Goal: Task Accomplishment & Management: Manage account settings

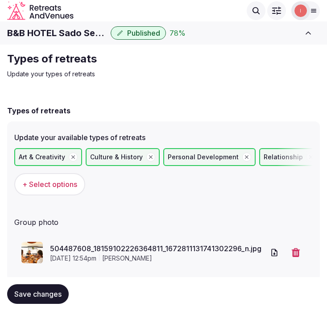
click at [40, 289] on span "Save changes" at bounding box center [37, 293] width 47 height 9
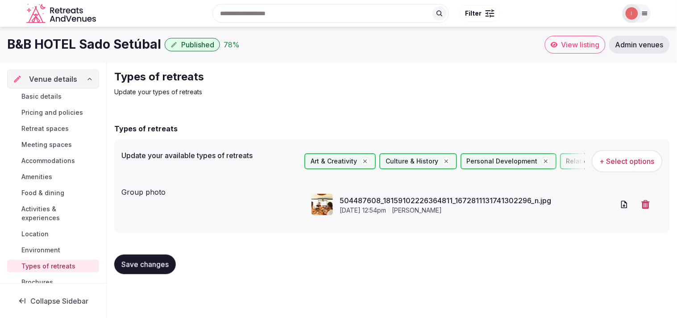
click at [110, 41] on h1 "B&B HOTEL Sado Setúbal" at bounding box center [84, 44] width 154 height 17
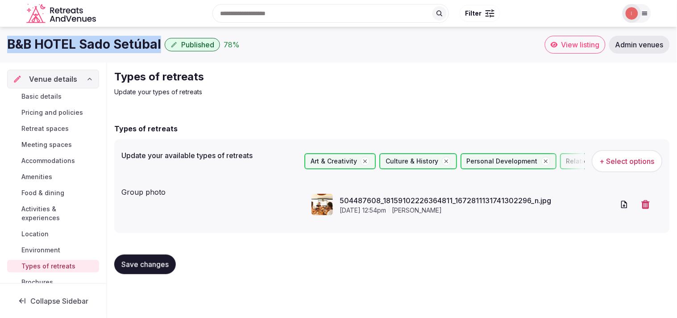
click at [110, 41] on h1 "B&B HOTEL Sado Setúbal" at bounding box center [84, 44] width 154 height 17
copy div "B&B HOTEL Sado Setúbal"
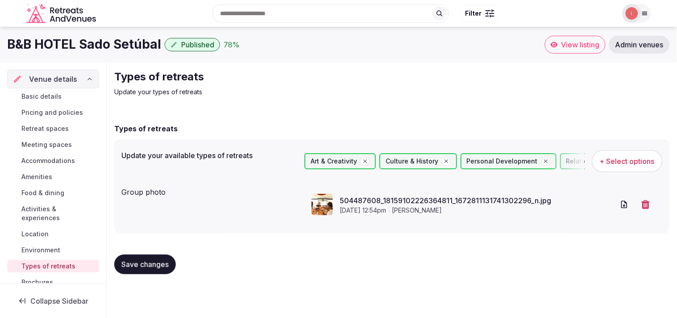
click at [326, 82] on div "Types of retreats Update your types of retreats" at bounding box center [391, 83] width 555 height 27
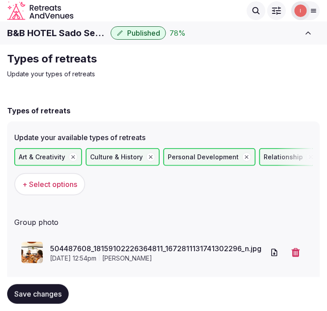
scroll to position [23, 0]
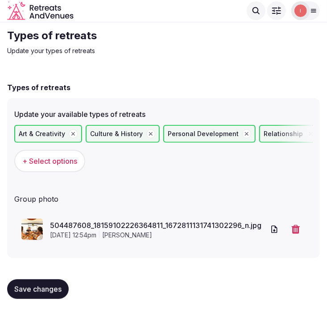
click at [39, 285] on span "Save changes" at bounding box center [37, 289] width 47 height 9
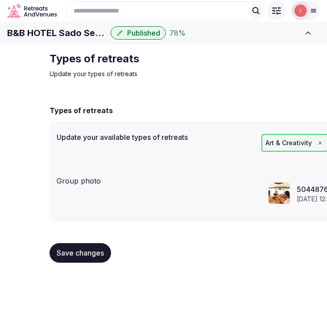
scroll to position [0, 0]
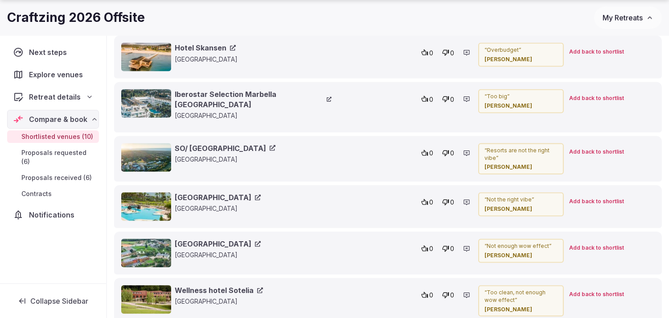
scroll to position [2552, 0]
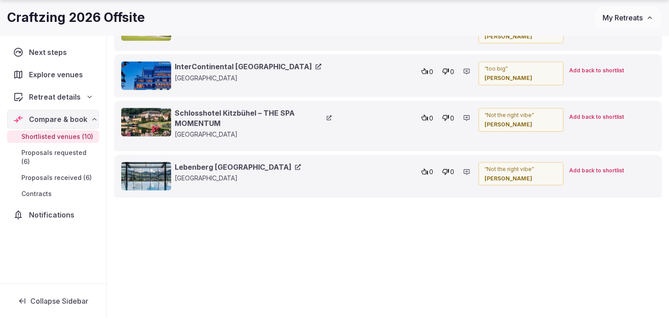
click at [264, 162] on link "Lebenberg Schloss Lebenberg" at bounding box center [238, 167] width 126 height 10
click at [234, 108] on link "Schlosshotel Kitzbühel – THE SPA MOMENTUM" at bounding box center [253, 118] width 157 height 20
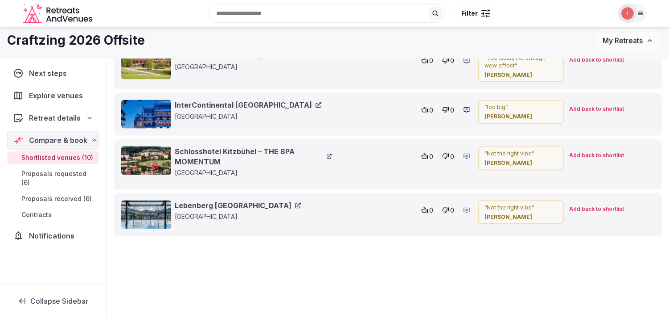
scroll to position [2502, 0]
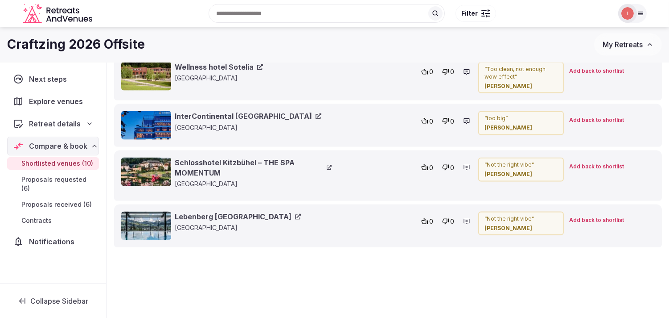
click at [211, 111] on link "InterContinental Ljubljana" at bounding box center [248, 116] width 147 height 10
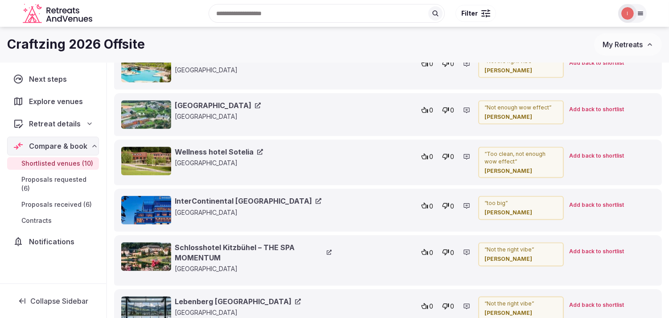
scroll to position [2353, 0]
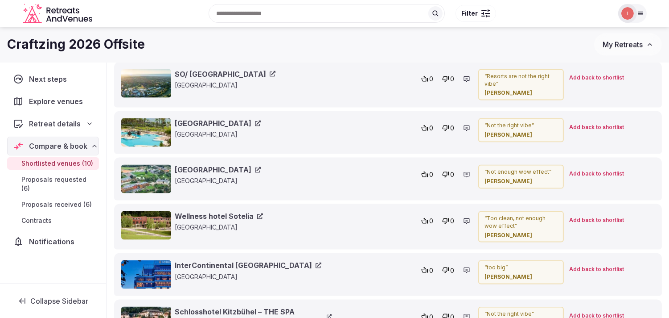
click at [214, 211] on link "Wellness hotel Sotelia" at bounding box center [219, 216] width 88 height 10
click at [223, 165] on link "Montanyà Hotel & Lodge" at bounding box center [218, 170] width 86 height 10
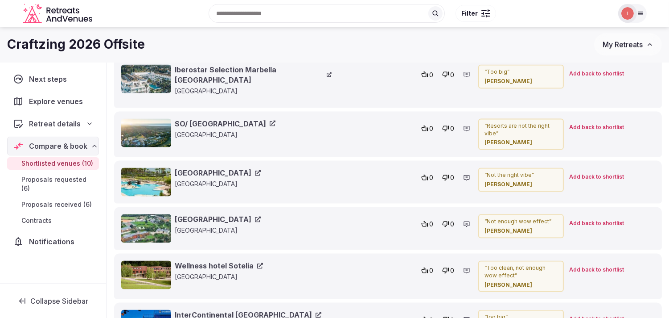
click at [208, 168] on link "Estepona Hotel & Resort Spa" at bounding box center [218, 173] width 86 height 10
click at [276, 119] on link "SO/ Sotogrande Spa & Golf Resort Hotel" at bounding box center [225, 124] width 101 height 10
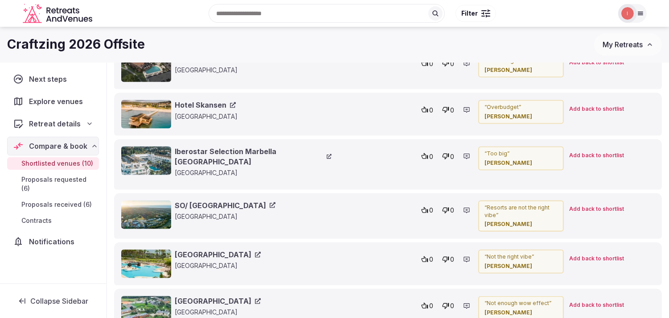
scroll to position [2205, 0]
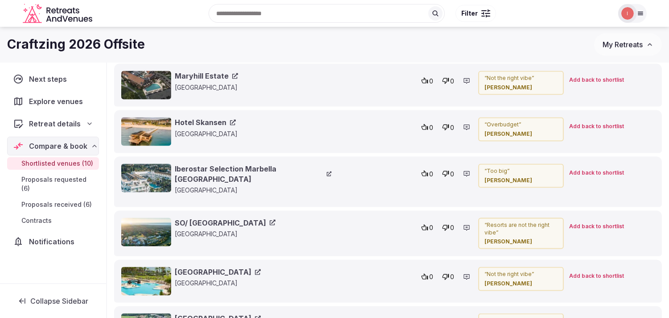
click at [223, 122] on link "Hotel Skansen" at bounding box center [205, 122] width 61 height 10
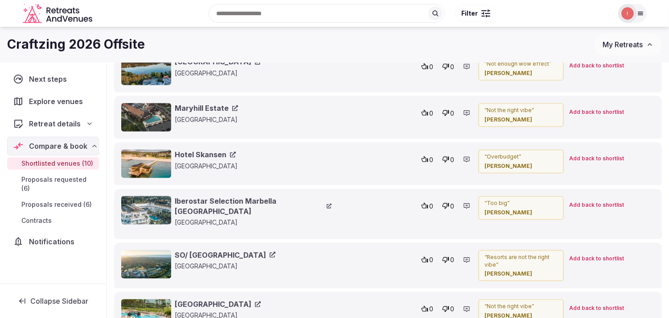
scroll to position [2155, 0]
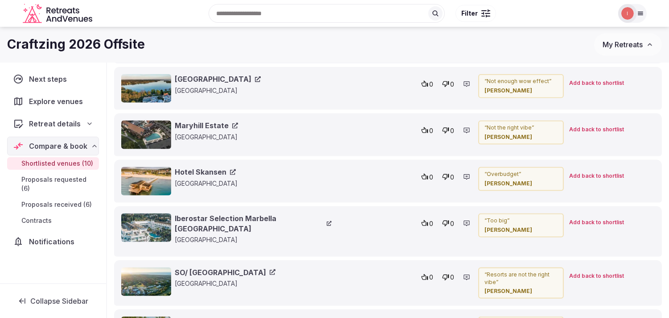
click at [210, 120] on div "Maryhill Estate Sweden 0 0 “ Not the right vibe ” Margot Van Orshaegen Add back…" at bounding box center [388, 134] width 548 height 43
click at [214, 125] on link "Maryhill Estate" at bounding box center [206, 125] width 63 height 10
click at [235, 78] on link "Hotel Esplanade Resort & Spa" at bounding box center [218, 79] width 86 height 10
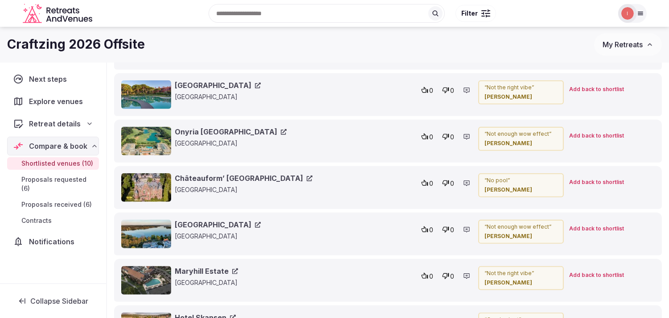
scroll to position [2007, 0]
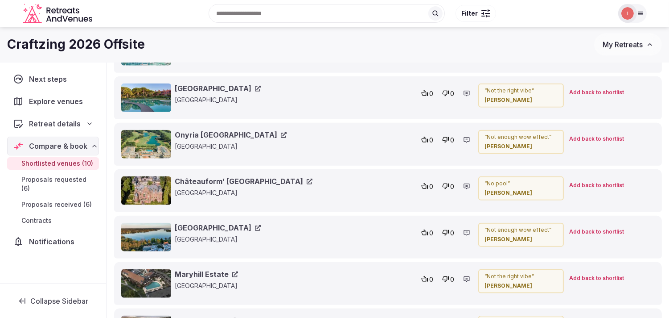
click at [241, 179] on link "Châteauform’ Schloss Krickenbeck" at bounding box center [244, 181] width 138 height 10
click at [256, 132] on link "Onyria Quinta da Marinha Hotel" at bounding box center [231, 135] width 112 height 10
click at [219, 86] on link "Sheraton Cascais Resort" at bounding box center [218, 88] width 86 height 10
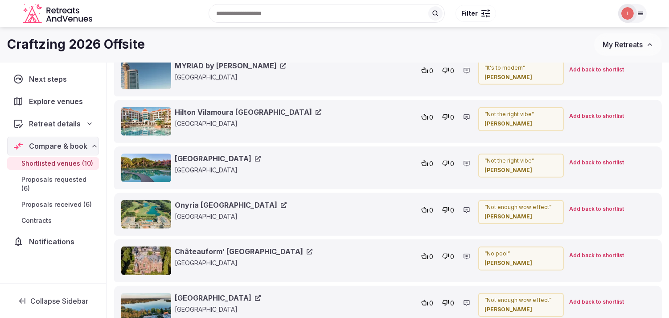
scroll to position [1858, 0]
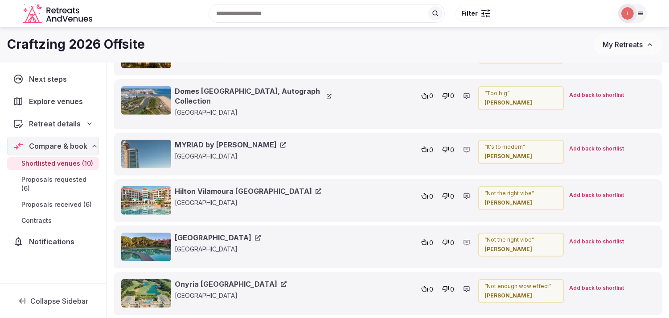
click at [233, 186] on link "Hilton Vilamoura As Cascatas Golf Resort & Spa" at bounding box center [248, 191] width 147 height 10
click at [230, 140] on link "MYRIAD by SANA" at bounding box center [230, 145] width 111 height 10
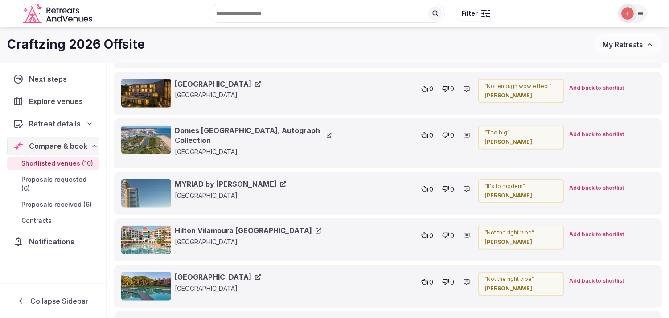
scroll to position [1808, 0]
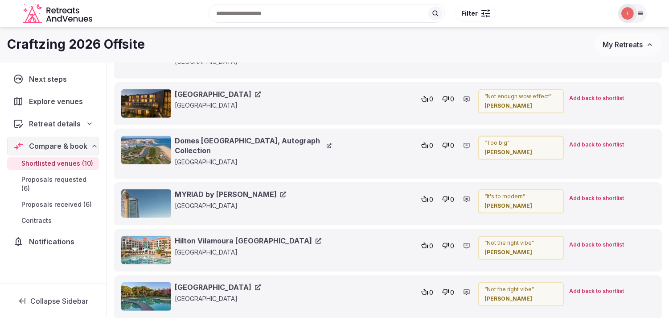
click at [273, 136] on link "Domes Lake Algarve, Autograph Collection" at bounding box center [253, 146] width 157 height 20
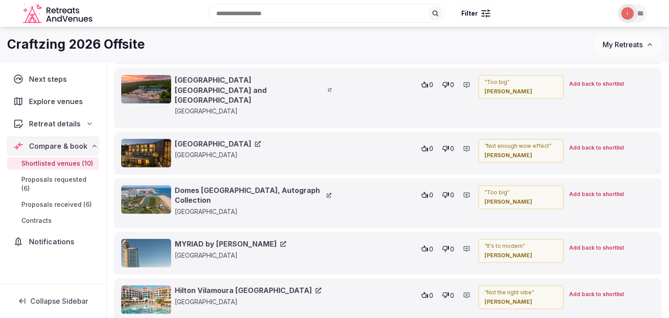
click at [235, 139] on link "Monchique Resort and Spa" at bounding box center [218, 144] width 86 height 10
click at [269, 83] on link "Hilton Rijeka Costabella Beach Resort and SPA" at bounding box center [253, 90] width 157 height 30
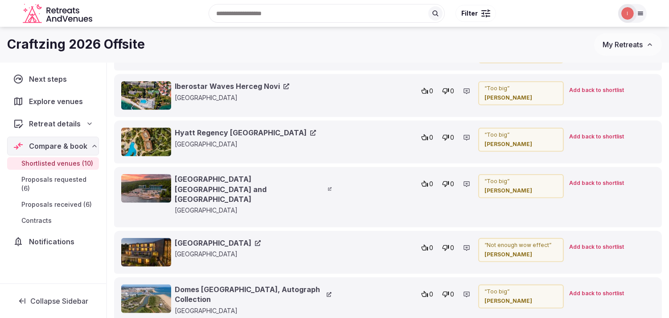
click at [310, 136] on icon at bounding box center [313, 133] width 6 height 6
click at [257, 87] on link "Iberostar Waves Herceg Novi" at bounding box center [232, 86] width 115 height 10
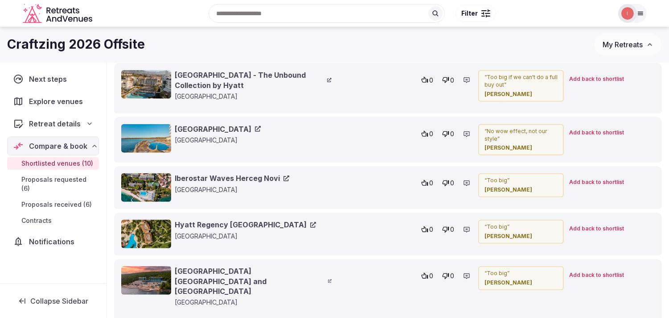
scroll to position [1561, 0]
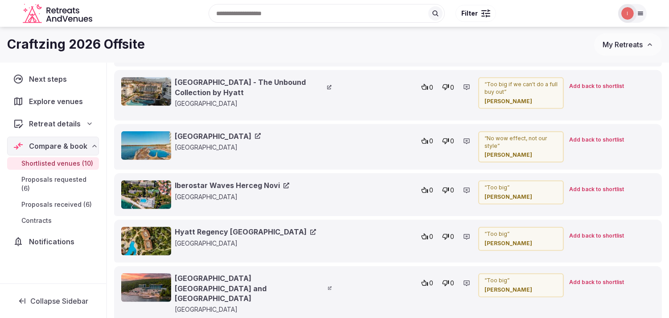
click at [249, 137] on link "Universal Hotel Marqués" at bounding box center [218, 136] width 86 height 10
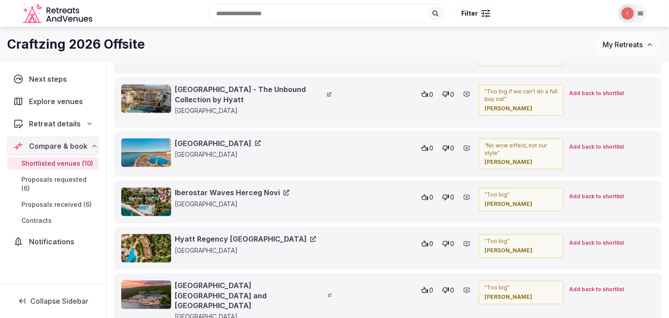
scroll to position [1511, 0]
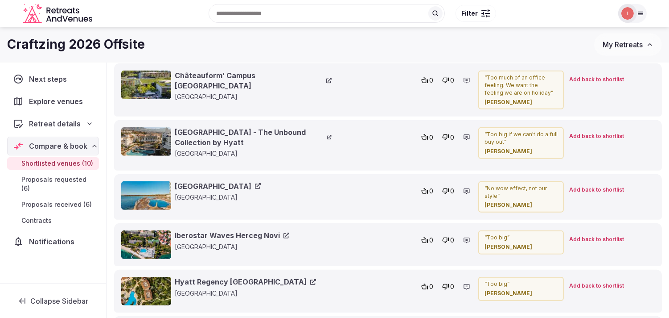
click at [253, 139] on link "La Zambra Resort - The Unbound Collection by Hyatt" at bounding box center [253, 137] width 157 height 20
click at [242, 72] on div "Châteauform’ Campus La Mola Spain 0 0 “ Too much of an office feeling. We want …" at bounding box center [388, 89] width 548 height 53
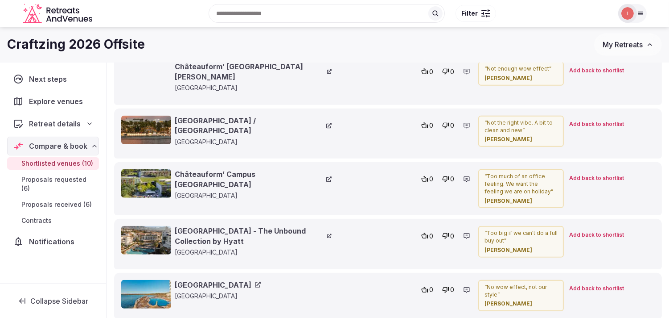
scroll to position [1412, 0]
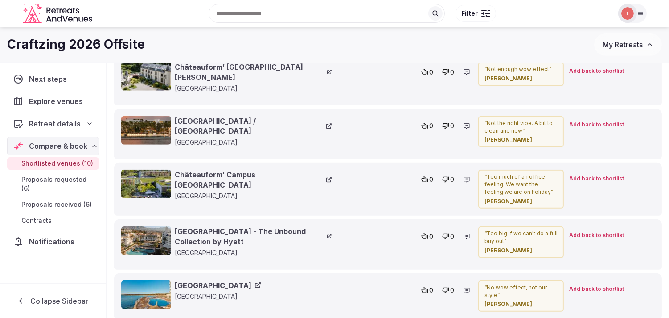
click at [224, 128] on link "Bellevue Hotel / Lošinj" at bounding box center [253, 126] width 157 height 20
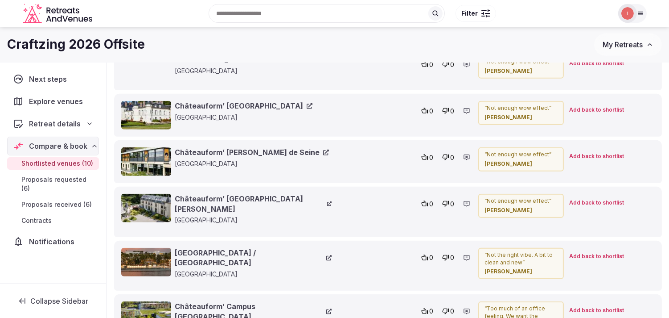
scroll to position [1214, 0]
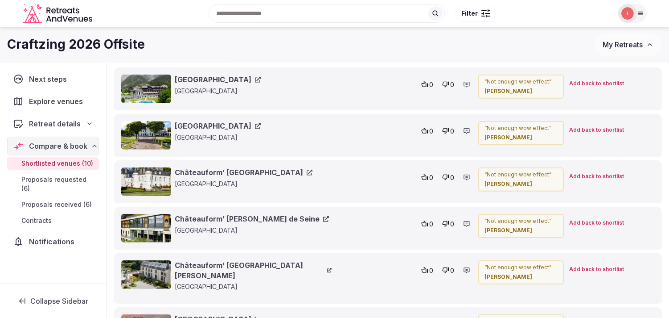
click at [231, 91] on div "Hotel Gut Brandlhof Austria 0 0 “ Not enough wow effect ” Margot Van Orshaegen …" at bounding box center [388, 88] width 548 height 43
click at [228, 84] on link "[GEOGRAPHIC_DATA]" at bounding box center [218, 79] width 86 height 10
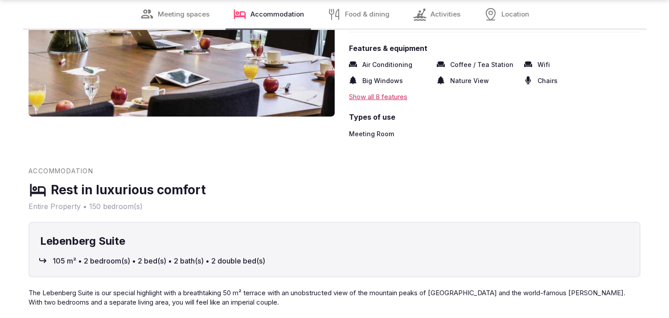
scroll to position [842, 0]
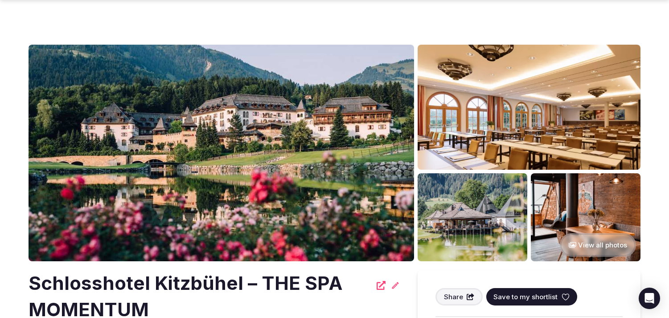
scroll to position [1338, 0]
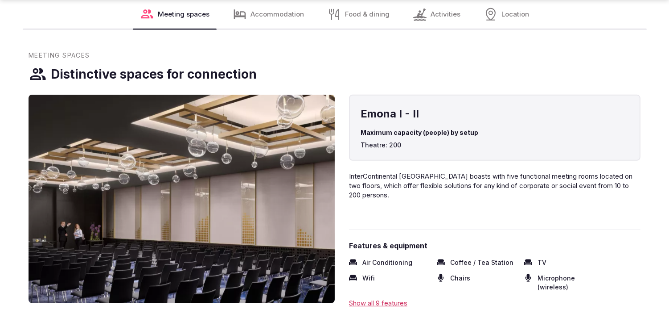
scroll to position [1238, 0]
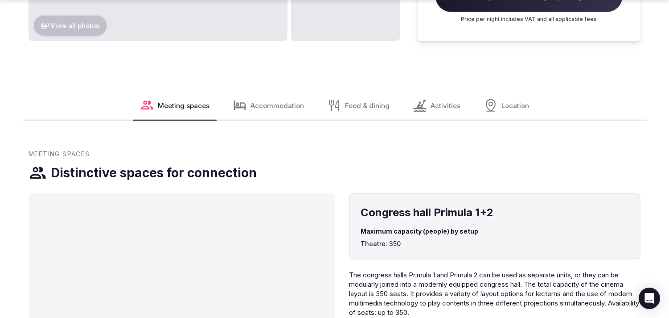
scroll to position [1040, 0]
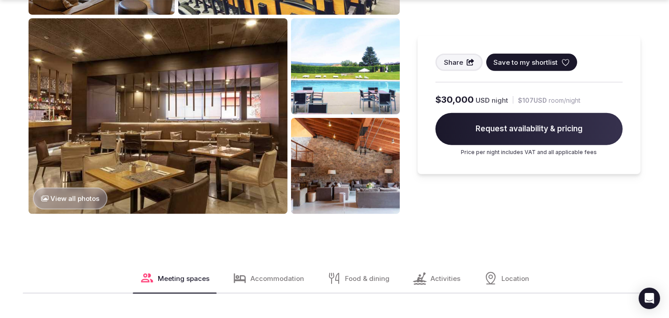
scroll to position [991, 0]
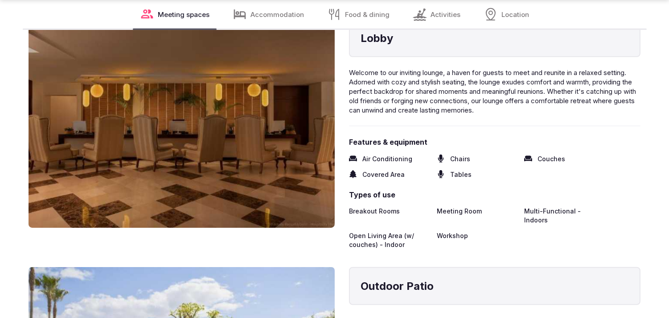
scroll to position [1238, 0]
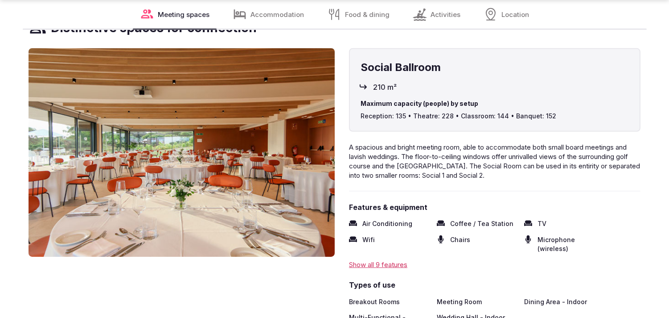
scroll to position [1189, 0]
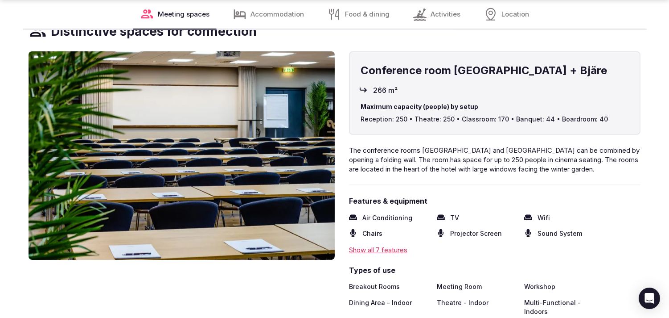
scroll to position [1139, 0]
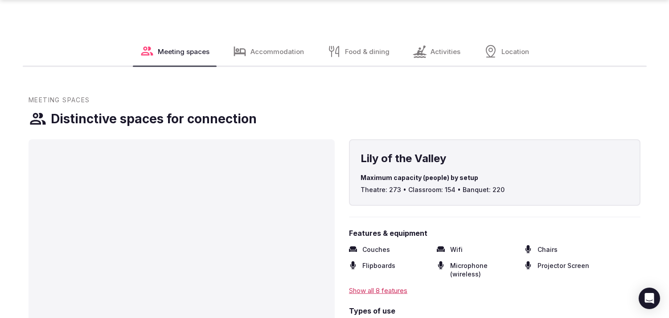
scroll to position [1234, 0]
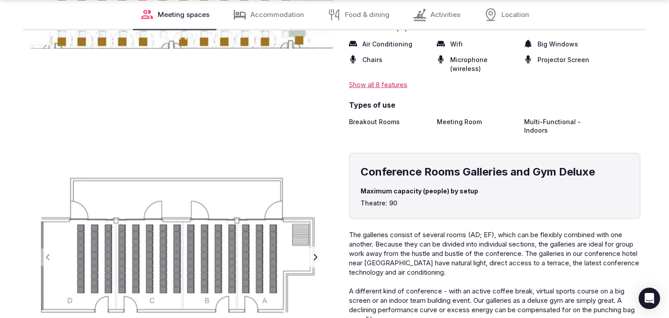
scroll to position [1288, 0]
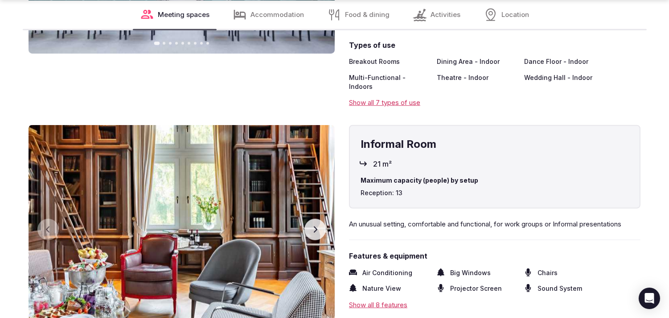
scroll to position [1532, 0]
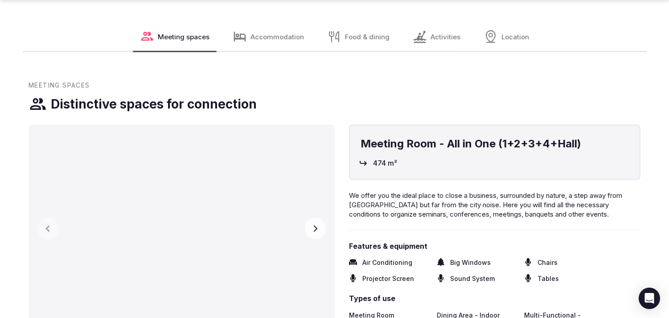
scroll to position [1288, 0]
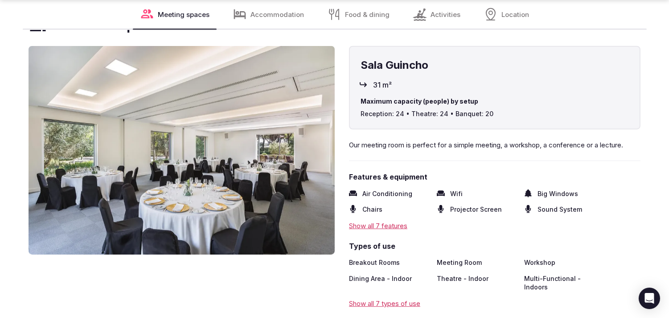
scroll to position [1288, 0]
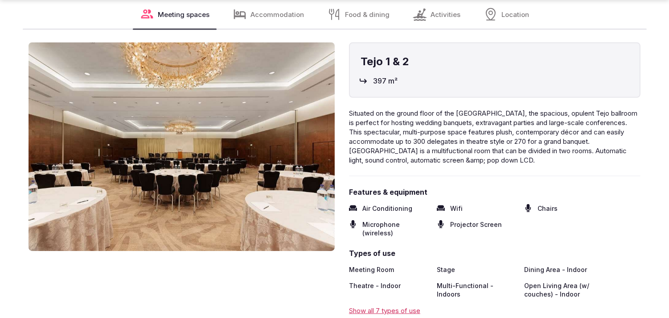
scroll to position [1288, 0]
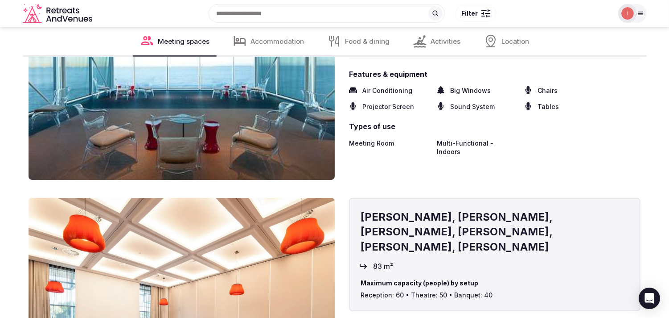
scroll to position [1284, 0]
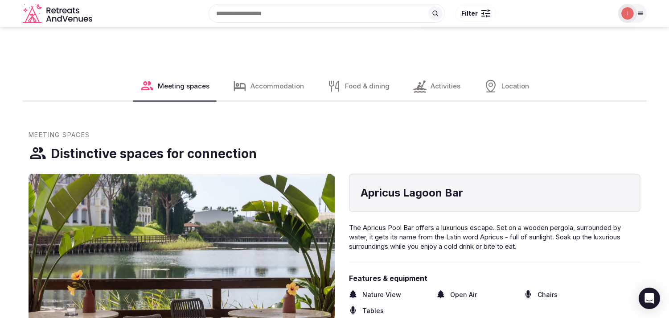
scroll to position [1185, 0]
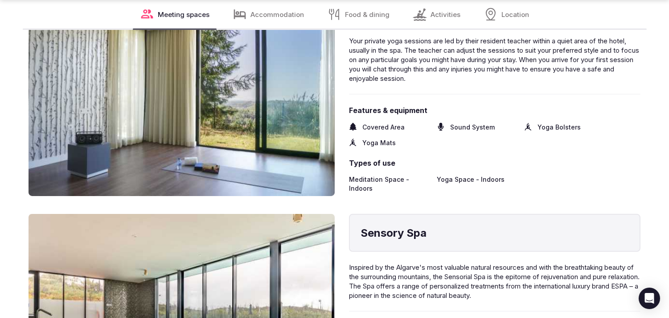
scroll to position [1139, 0]
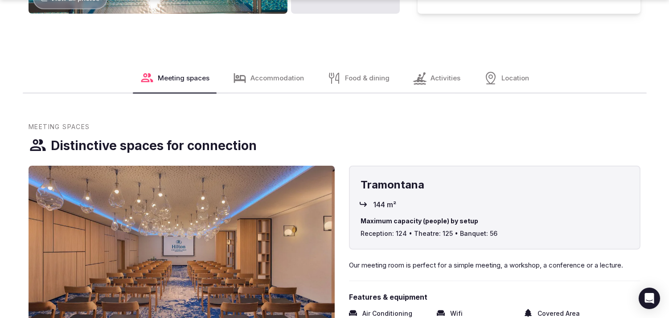
scroll to position [1234, 0]
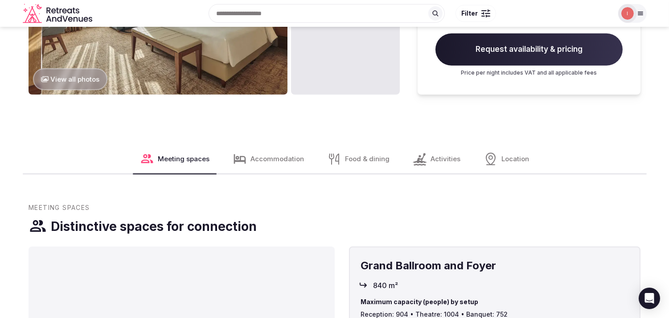
scroll to position [1086, 0]
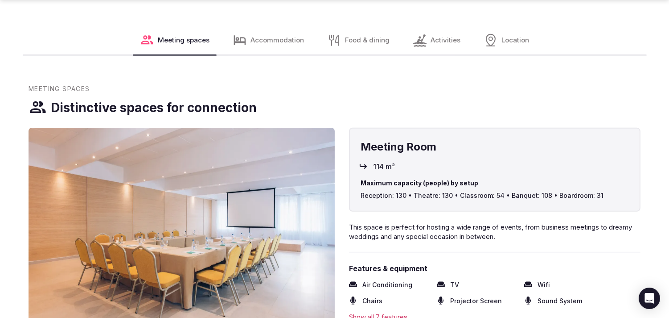
scroll to position [1090, 0]
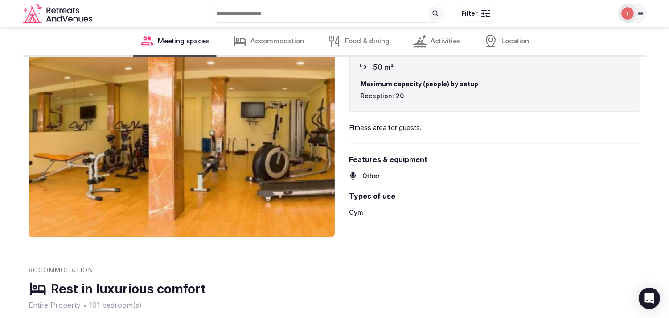
scroll to position [446, 0]
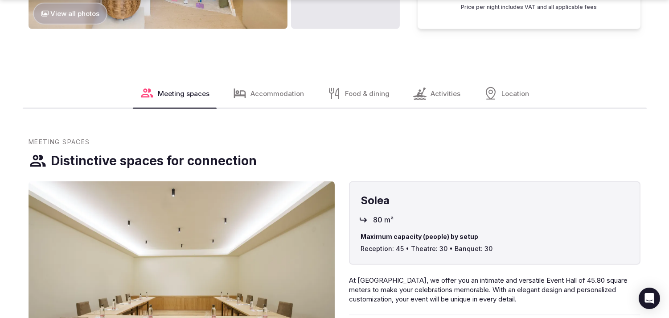
scroll to position [1387, 0]
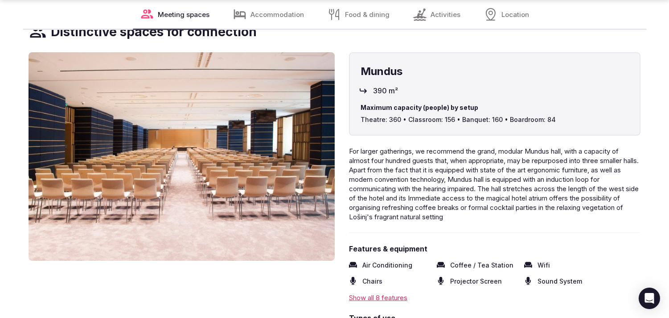
scroll to position [694, 0]
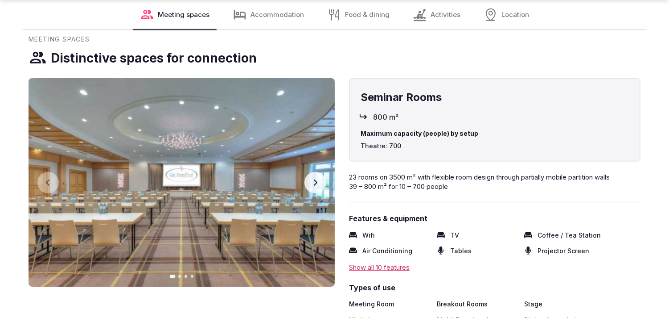
scroll to position [1139, 0]
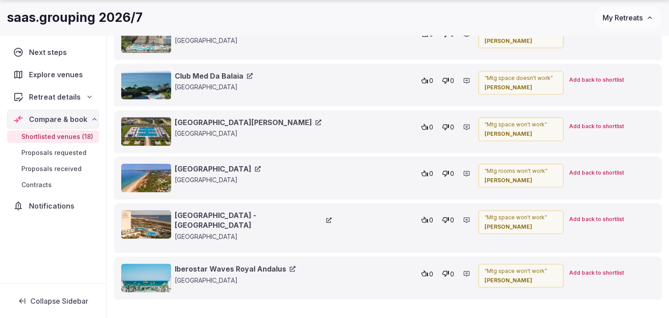
scroll to position [2548, 0]
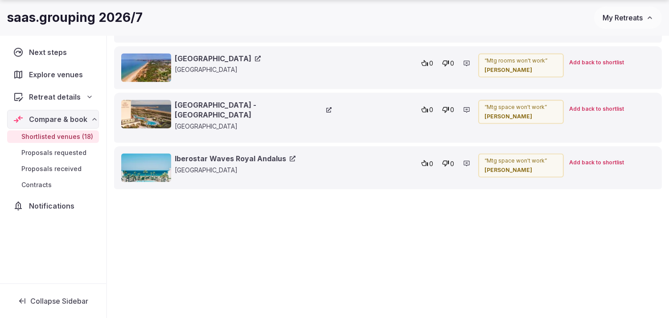
click at [255, 155] on link "Iberostar Waves Royal Andalus" at bounding box center [235, 158] width 121 height 10
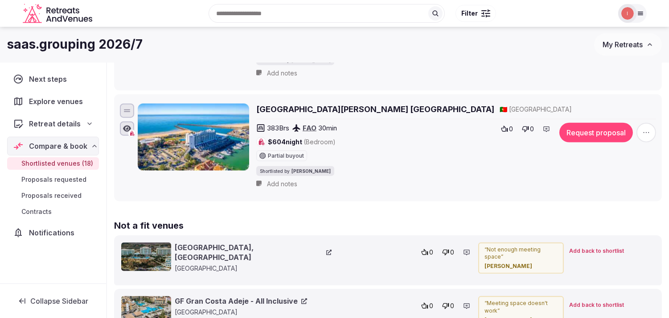
scroll to position [1904, 0]
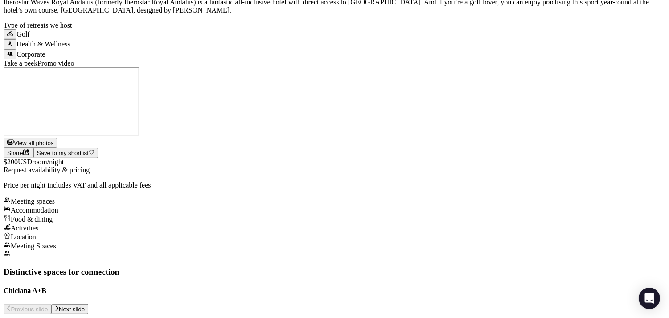
scroll to position [1086, 0]
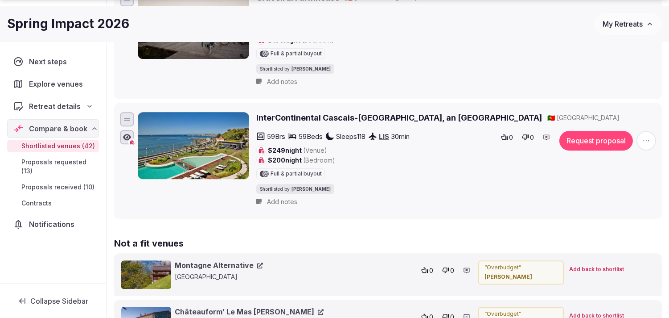
scroll to position [4925, 0]
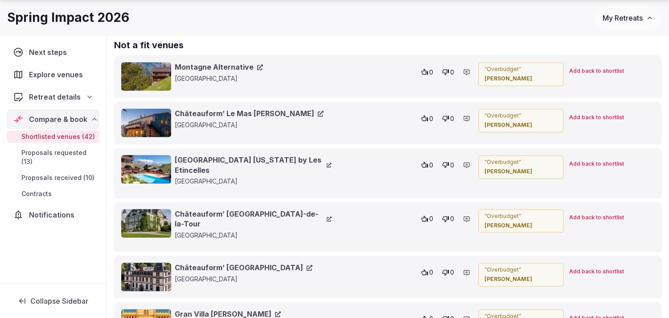
click at [224, 72] on link "Montagne Alternative" at bounding box center [219, 67] width 88 height 10
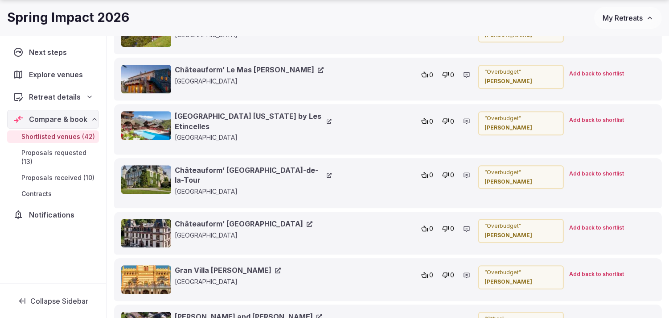
scroll to position [4975, 0]
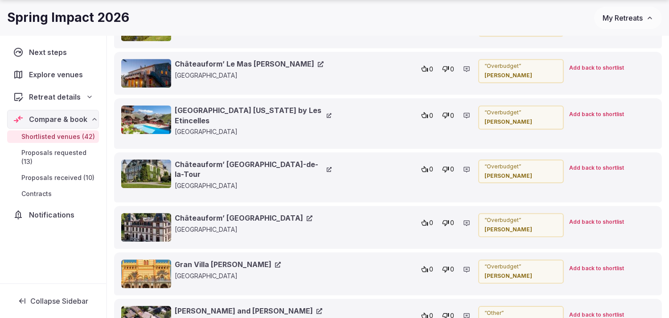
click at [230, 69] on link "Châteauform’ Le Mas Sant Joan" at bounding box center [249, 64] width 149 height 10
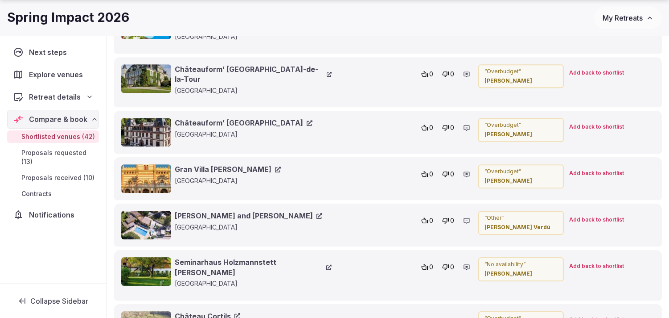
scroll to position [5074, 0]
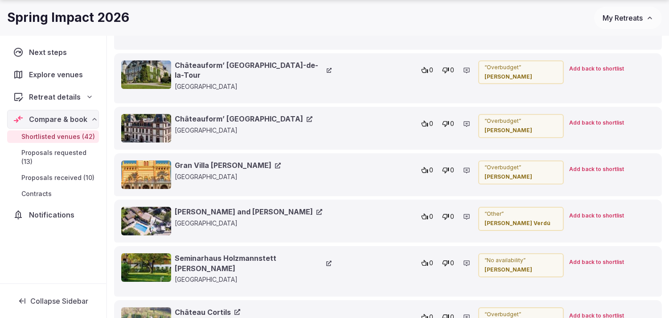
click at [204, 170] on link "Gran Villa Rosa" at bounding box center [228, 165] width 106 height 10
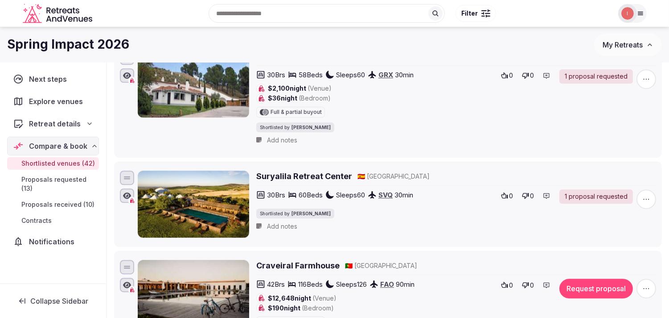
scroll to position [4430, 0]
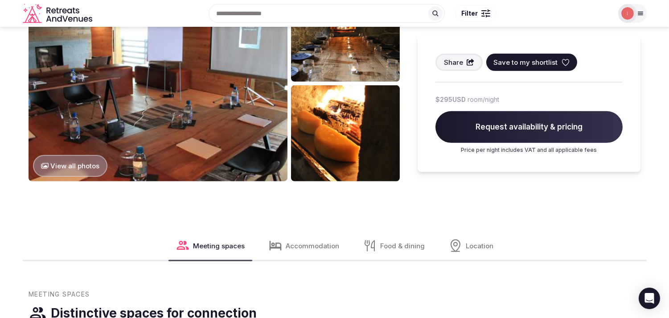
scroll to position [694, 0]
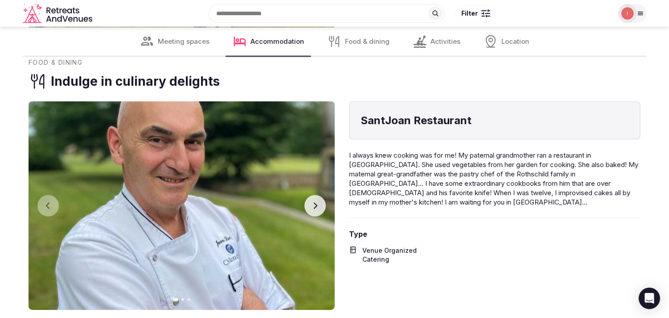
scroll to position [2077, 0]
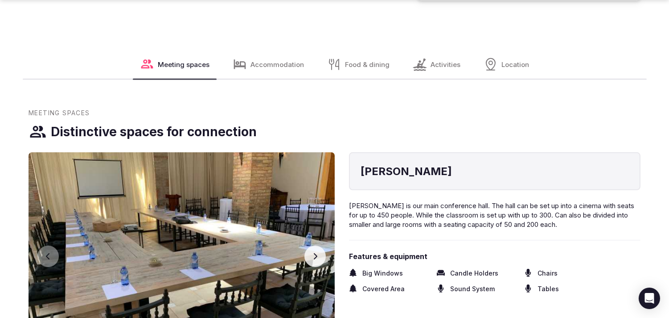
scroll to position [941, 0]
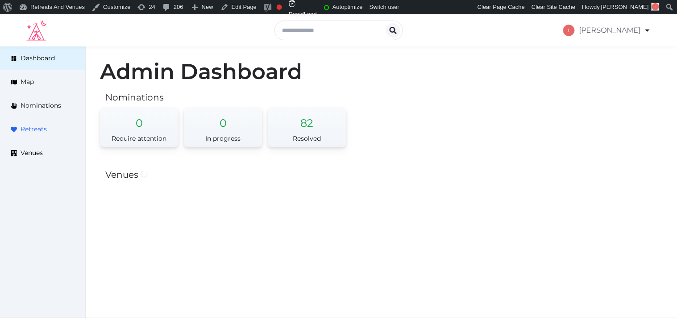
click at [45, 126] on span "Retreats" at bounding box center [34, 128] width 26 height 9
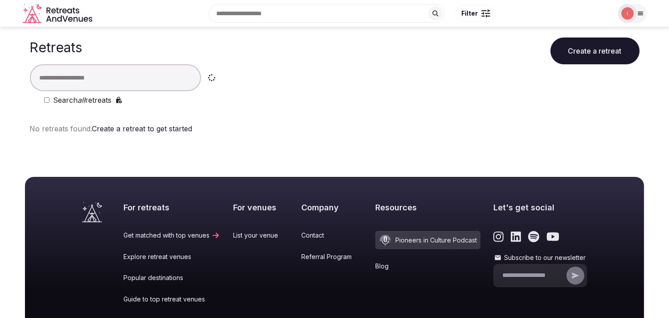
click at [102, 74] on input "text" at bounding box center [115, 77] width 171 height 27
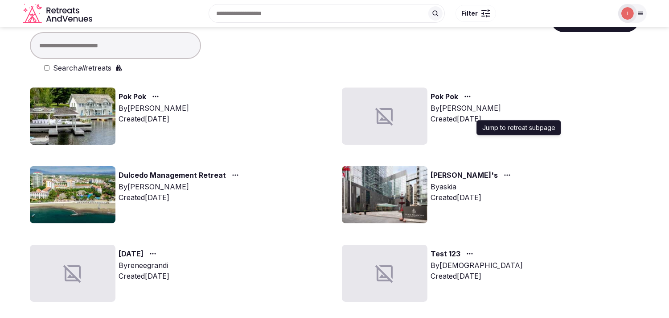
scroll to position [50, 0]
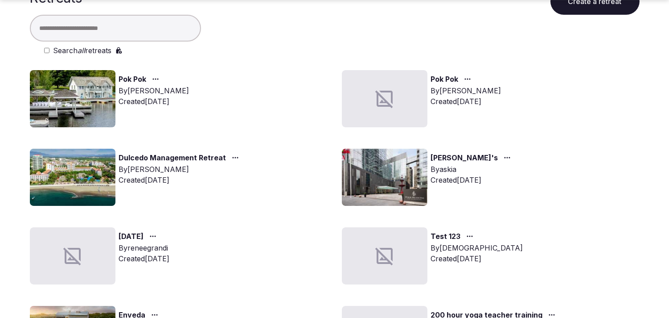
click at [199, 155] on link "Dulcedo Management Retreat" at bounding box center [172, 158] width 107 height 12
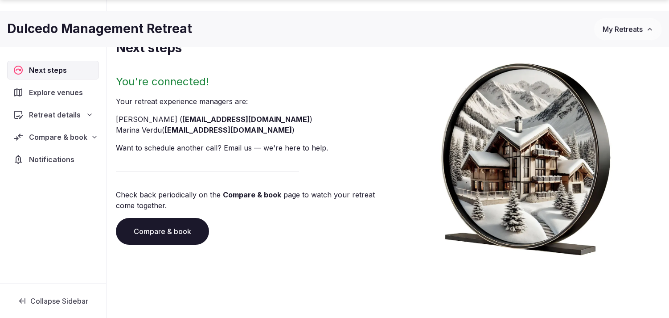
scroll to position [67, 0]
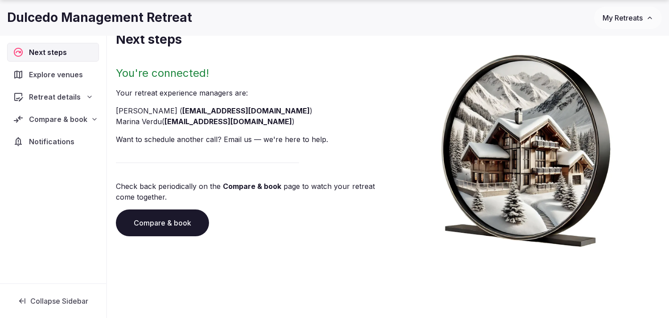
click at [70, 117] on span "Compare & book" at bounding box center [58, 119] width 58 height 11
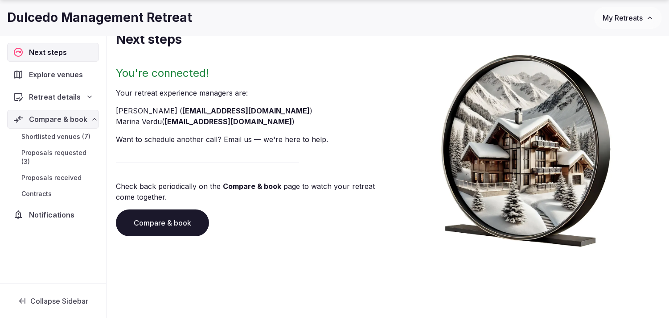
click at [60, 134] on span "Shortlisted venues (7)" at bounding box center [55, 136] width 69 height 9
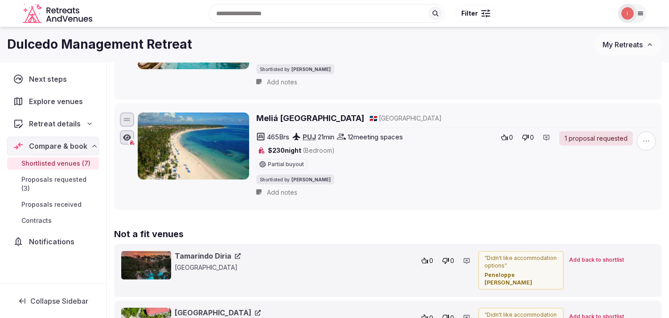
scroll to position [747, 0]
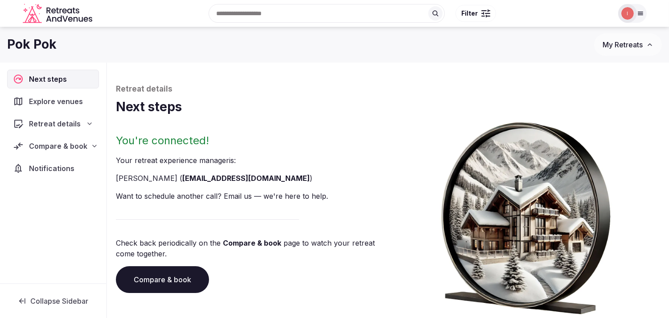
click at [55, 141] on span "Compare & book" at bounding box center [58, 145] width 58 height 11
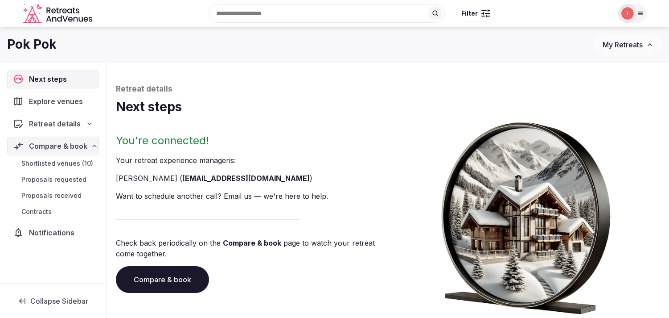
click at [66, 163] on span "Shortlisted venues (10)" at bounding box center [57, 163] width 72 height 9
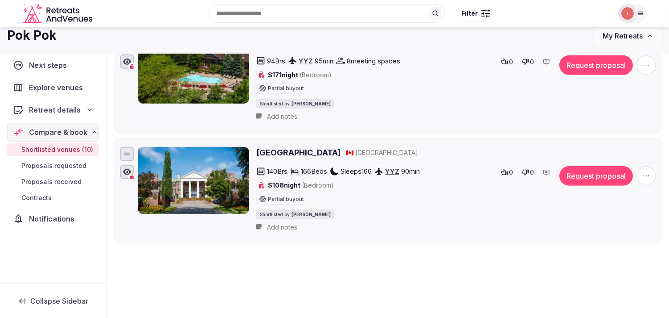
scroll to position [1005, 0]
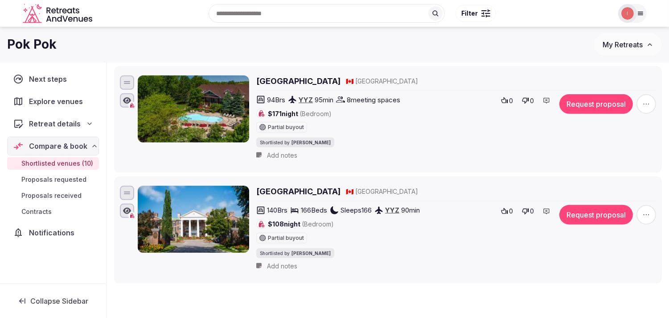
click at [299, 194] on h2 "Queen's Landing Hotel" at bounding box center [298, 191] width 84 height 11
click at [326, 83] on h2 "Georgian Bay Hotel & Conference Centre" at bounding box center [298, 80] width 84 height 11
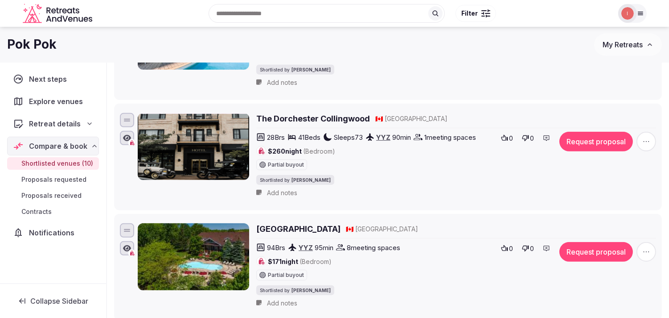
scroll to position [857, 0]
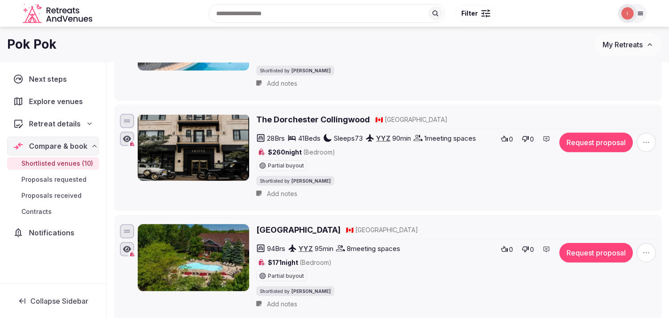
click at [326, 125] on h2 "The Dorchester Collingwood" at bounding box center [313, 119] width 114 height 11
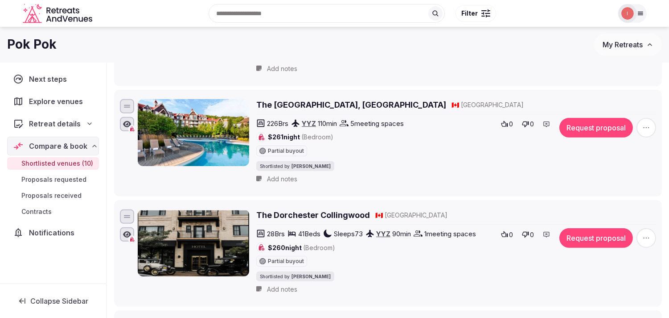
scroll to position [757, 0]
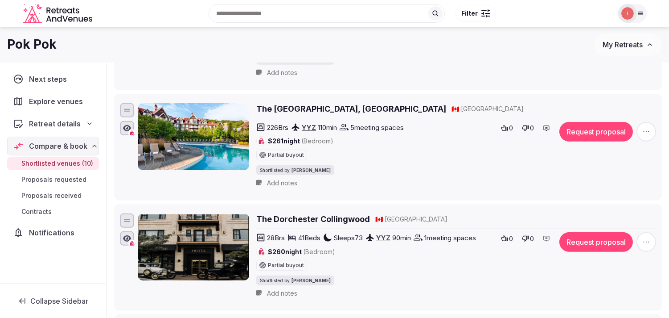
click at [330, 108] on h2 "The Westin Trillium House, Blue Mountain" at bounding box center [351, 108] width 190 height 11
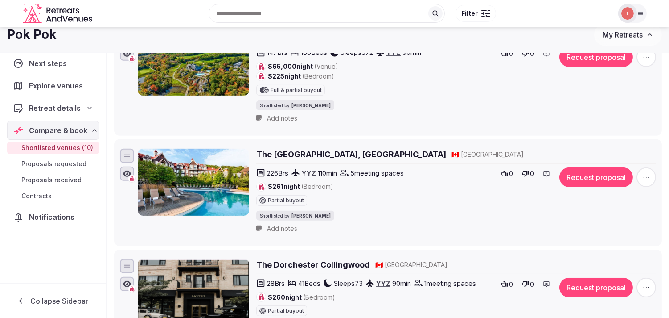
scroll to position [658, 0]
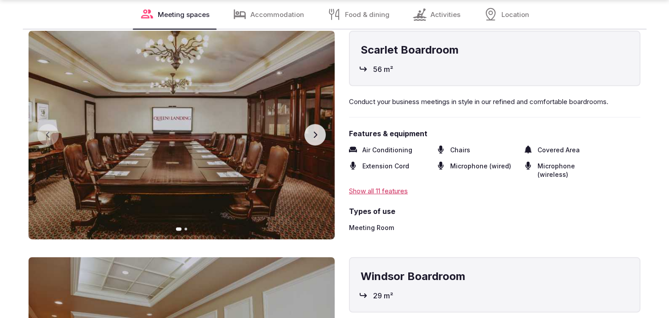
scroll to position [1139, 0]
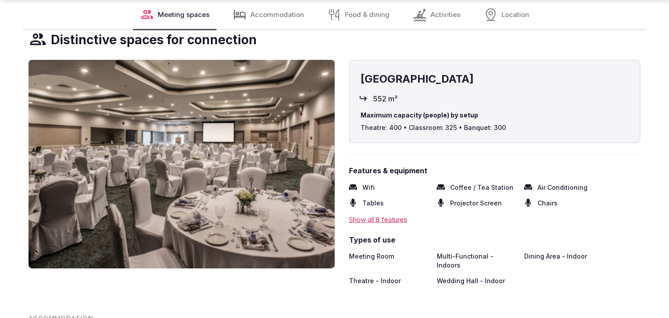
scroll to position [1040, 0]
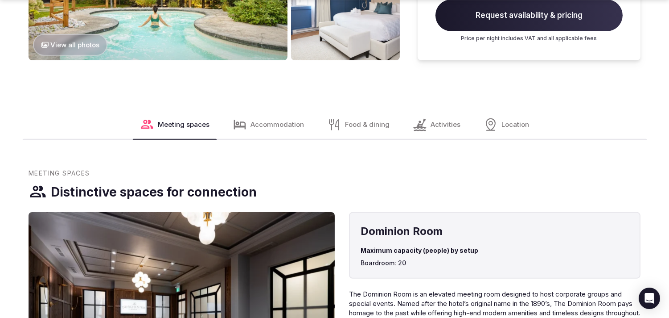
scroll to position [941, 0]
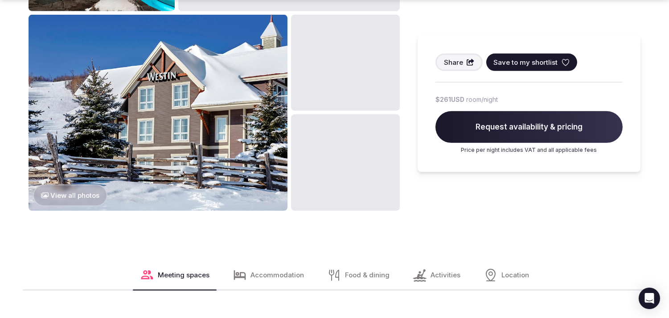
scroll to position [991, 0]
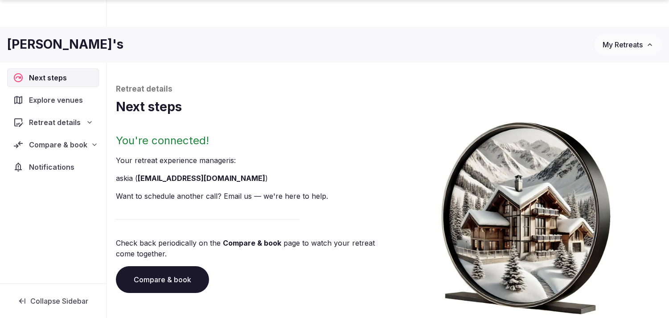
scroll to position [67, 0]
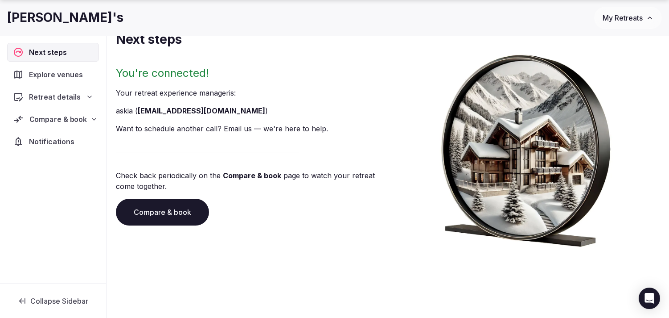
click at [73, 114] on div "Compare & book" at bounding box center [53, 119] width 91 height 19
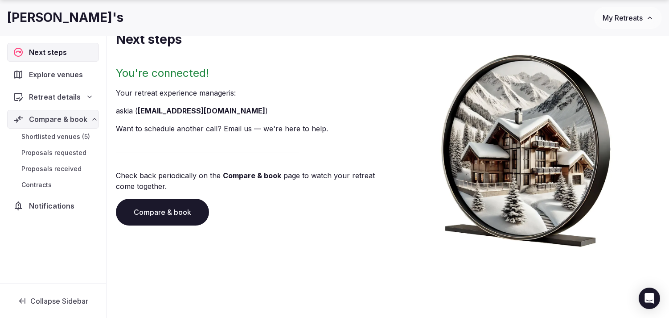
click at [51, 143] on link "Shortlisted venues (5)" at bounding box center [53, 136] width 92 height 12
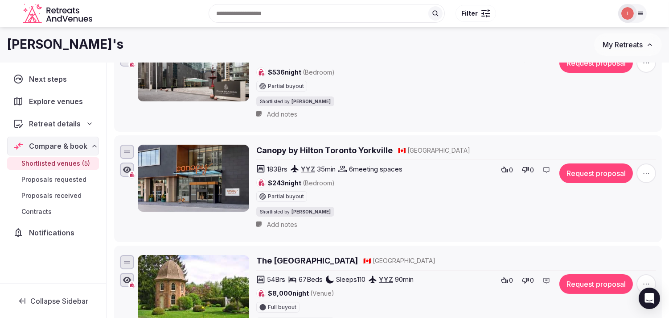
scroll to position [233, 0]
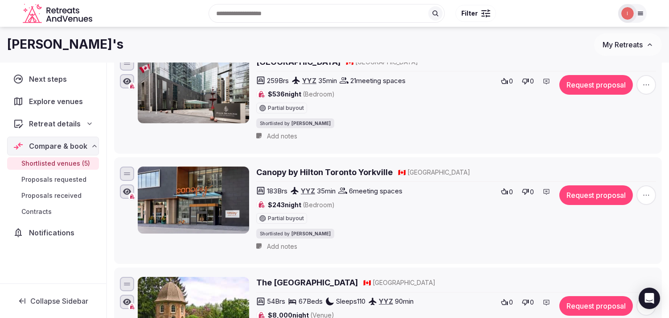
click at [332, 173] on h2 "Canopy by Hilton Toronto Yorkville" at bounding box center [324, 171] width 136 height 11
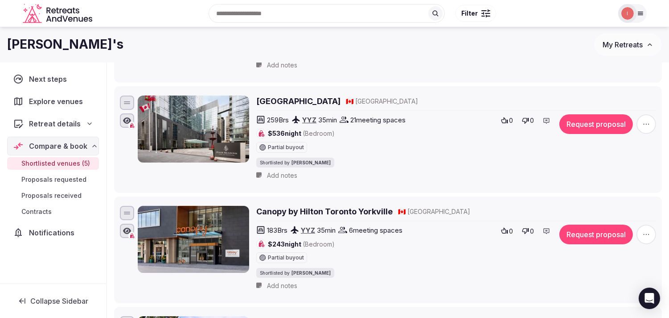
scroll to position [134, 0]
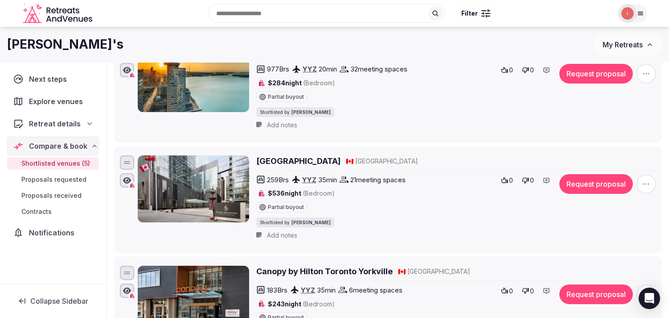
click at [297, 155] on div "Four Seasons Hotel [GEOGRAPHIC_DATA] 🇨🇦 [GEOGRAPHIC_DATA] 259 Brs YYZ 35 min 21…" at bounding box center [388, 198] width 540 height 91
click at [297, 159] on h2 "[GEOGRAPHIC_DATA]" at bounding box center [298, 160] width 84 height 11
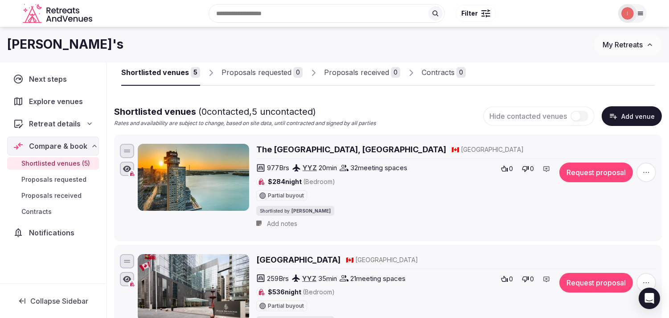
scroll to position [35, 0]
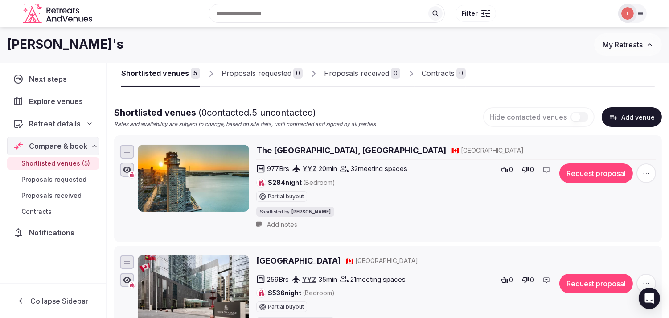
click at [326, 149] on h2 "The [GEOGRAPHIC_DATA], [GEOGRAPHIC_DATA]" at bounding box center [351, 149] width 190 height 11
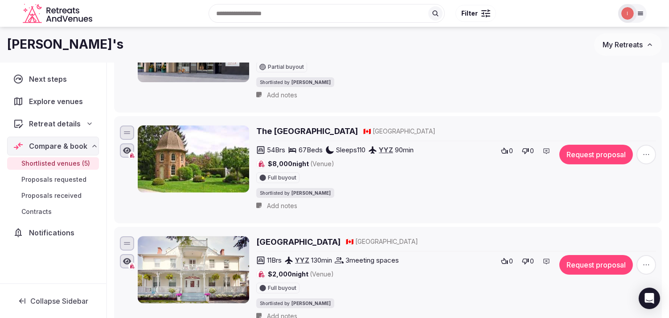
scroll to position [382, 0]
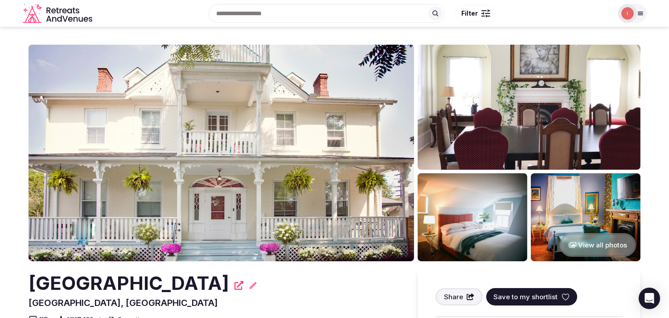
scroll to position [149, 0]
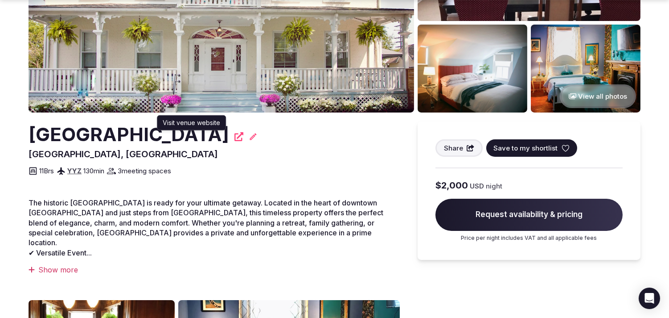
click at [235, 139] on icon at bounding box center [239, 136] width 9 height 9
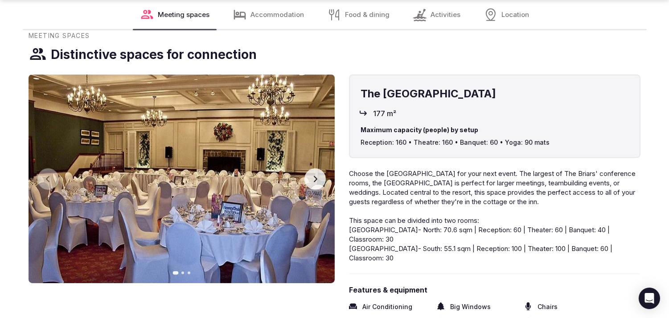
scroll to position [1232, 0]
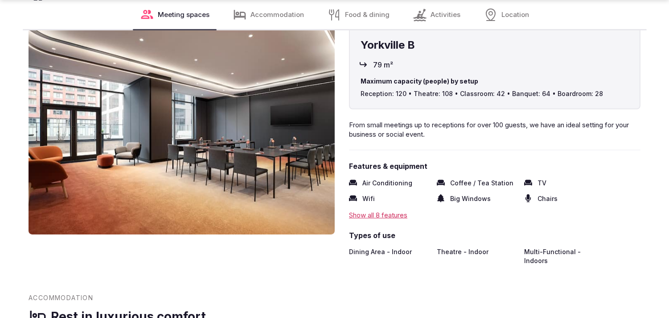
scroll to position [743, 0]
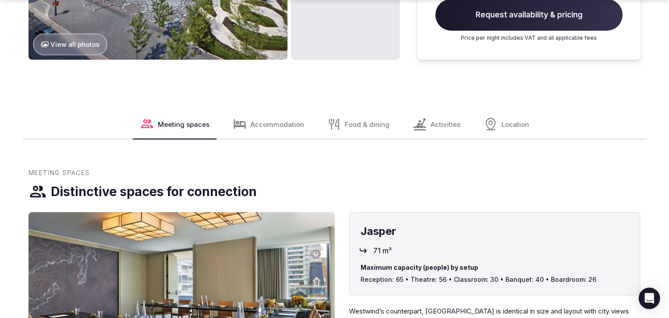
scroll to position [1343, 0]
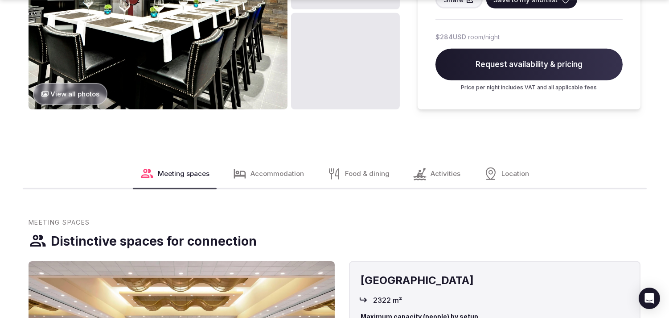
scroll to position [892, 0]
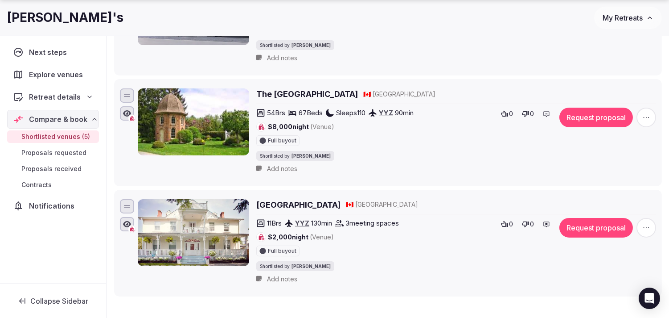
scroll to position [439, 0]
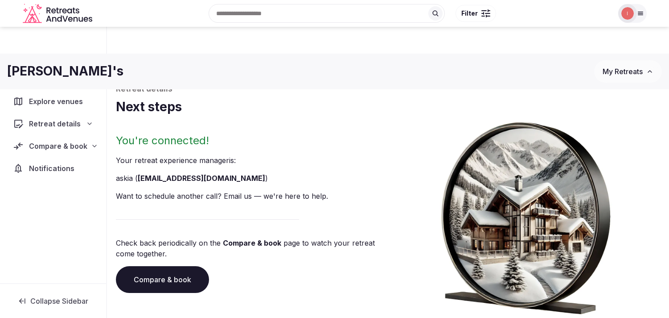
scroll to position [67, 0]
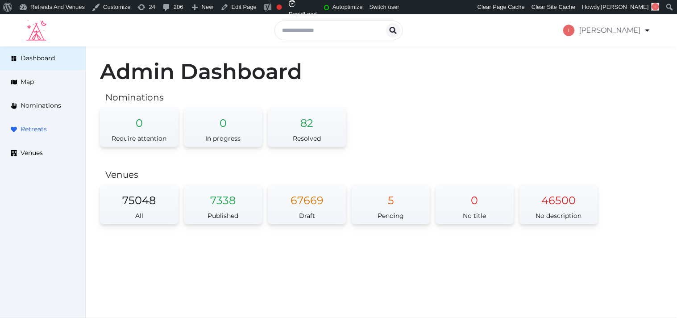
click at [45, 126] on span "Retreats" at bounding box center [34, 128] width 26 height 9
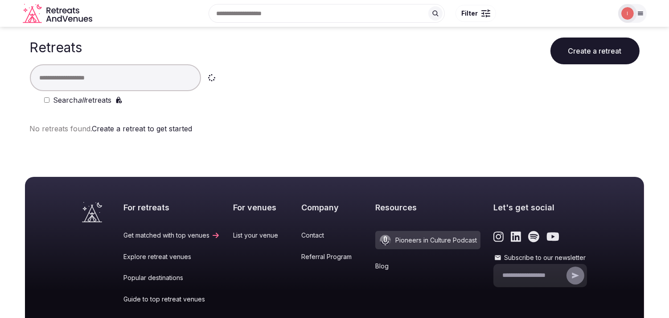
click at [97, 83] on input "text" at bounding box center [115, 77] width 171 height 27
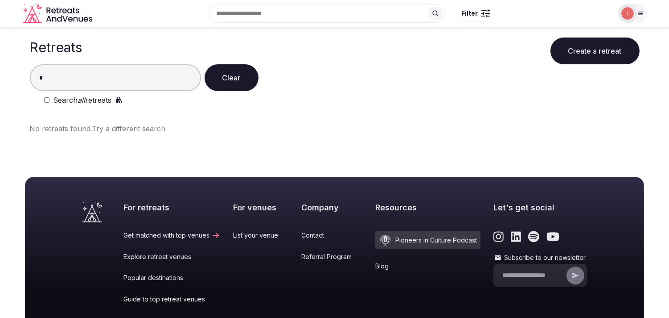
type input "*"
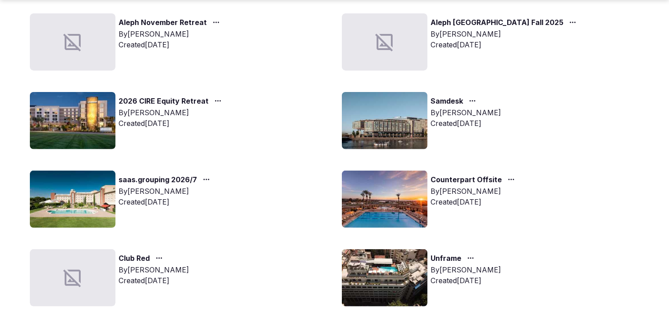
scroll to position [694, 0]
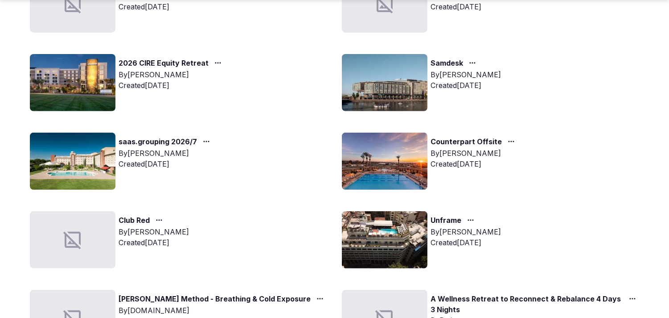
click at [164, 60] on link "2026 CIRE Equity Retreat" at bounding box center [164, 64] width 90 height 12
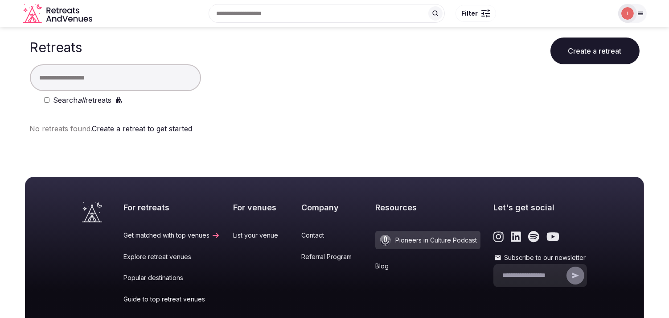
click at [114, 81] on input "text" at bounding box center [115, 77] width 171 height 27
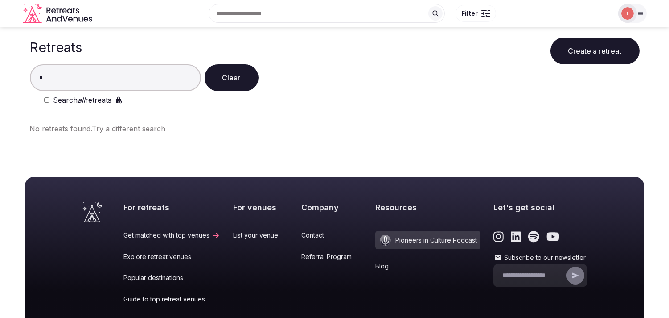
type input "*"
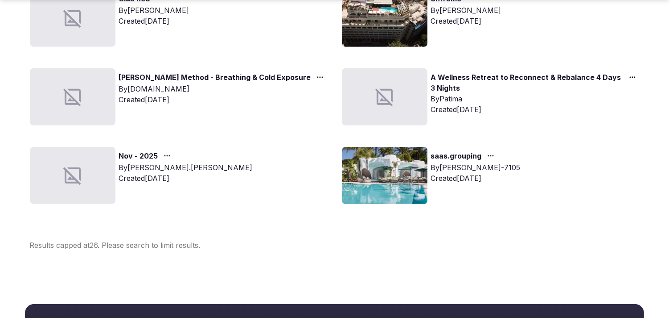
scroll to position [826, 0]
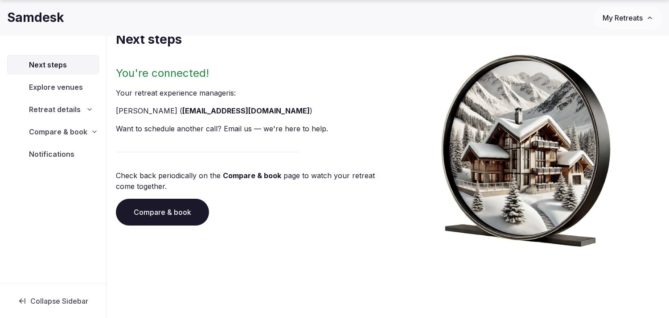
scroll to position [67, 0]
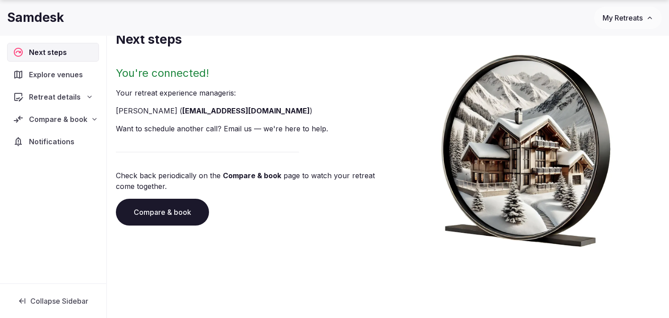
click at [75, 115] on span "Compare & book" at bounding box center [58, 119] width 58 height 11
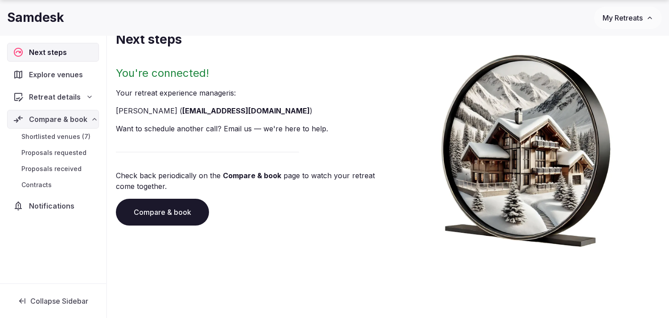
click at [66, 137] on span "Shortlisted venues (7)" at bounding box center [55, 136] width 69 height 9
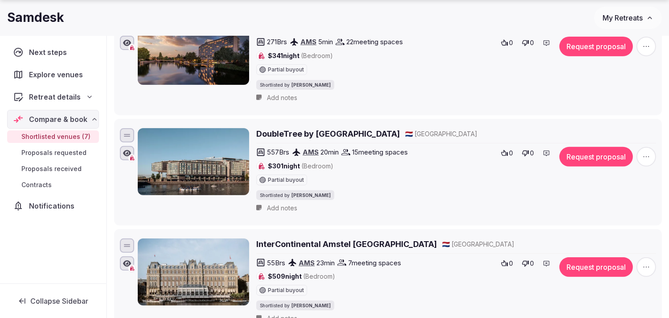
scroll to position [762, 0]
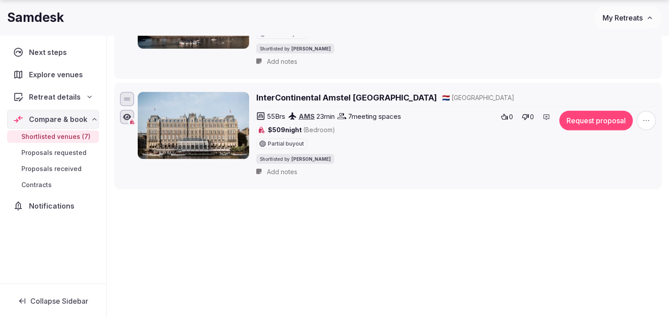
click at [351, 98] on h2 "InterContinental Amstel Amsterdam" at bounding box center [346, 97] width 181 height 11
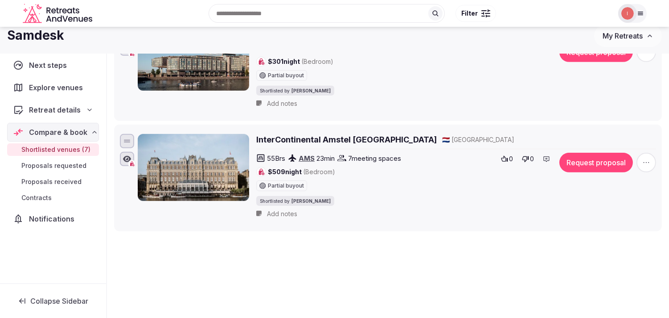
scroll to position [613, 0]
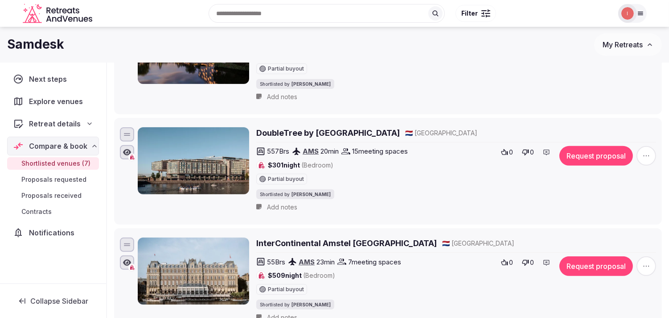
click at [284, 136] on h2 "DoubleTree by [GEOGRAPHIC_DATA]" at bounding box center [328, 132] width 144 height 11
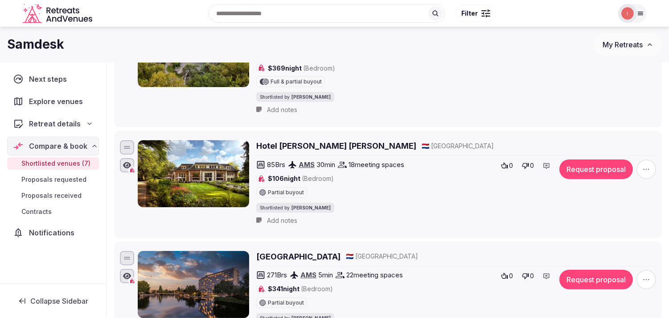
scroll to position [366, 0]
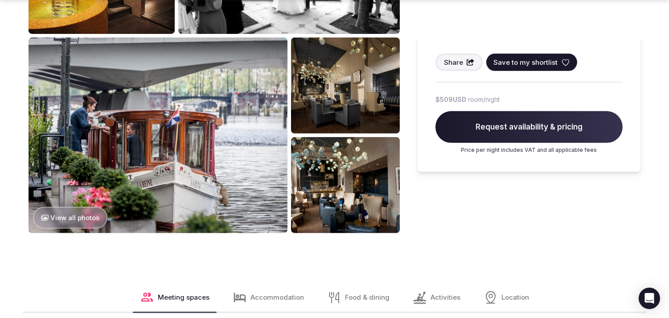
scroll to position [892, 0]
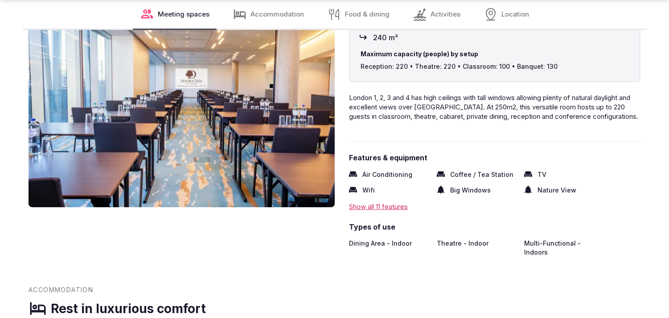
scroll to position [694, 0]
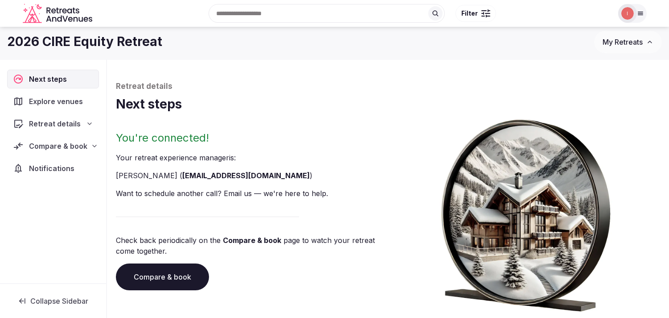
scroll to position [67, 0]
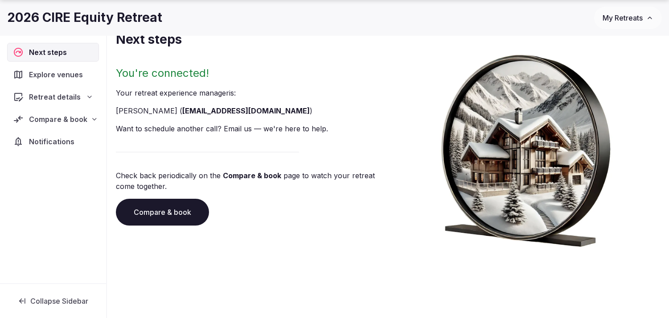
click at [61, 120] on span "Compare & book" at bounding box center [58, 119] width 58 height 11
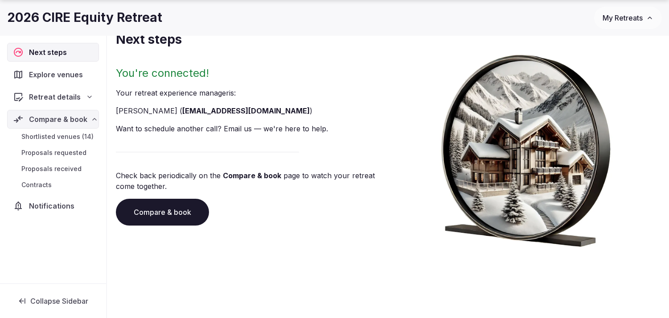
click at [68, 136] on span "Shortlisted venues (14)" at bounding box center [57, 136] width 72 height 9
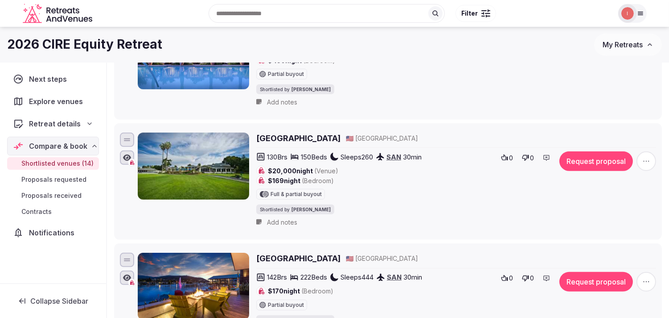
scroll to position [933, 0]
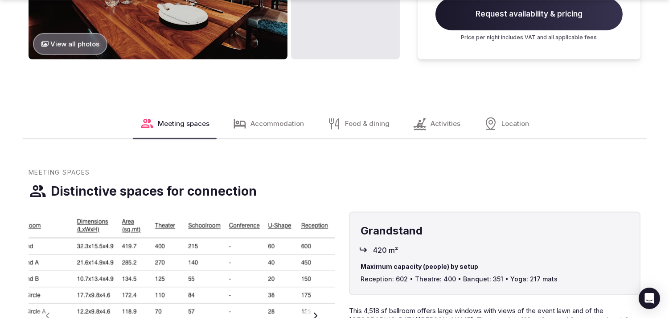
scroll to position [1040, 0]
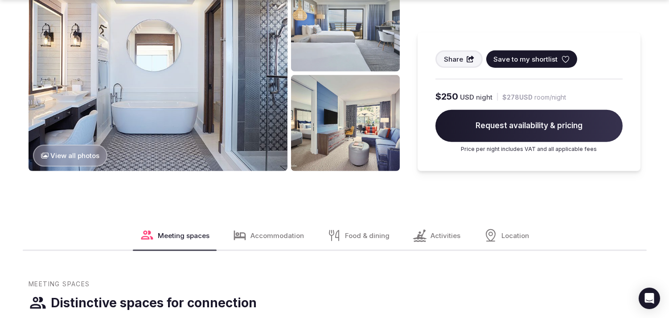
scroll to position [1090, 0]
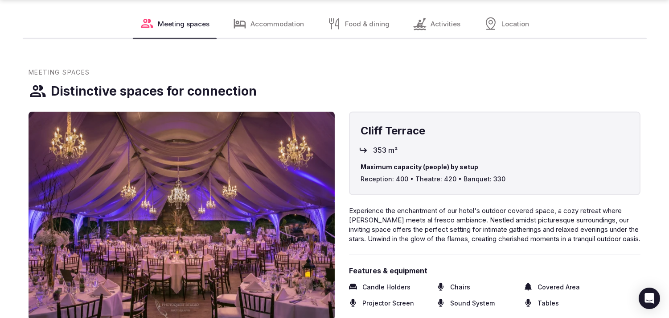
scroll to position [1040, 0]
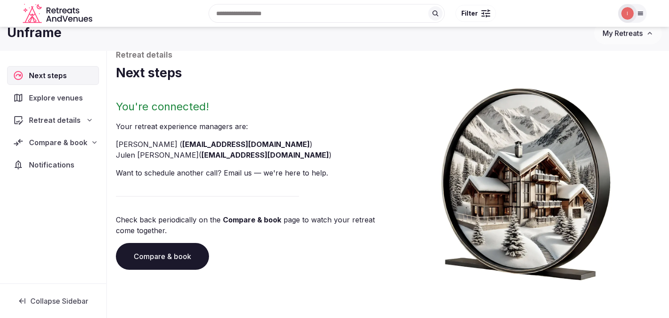
scroll to position [18, 0]
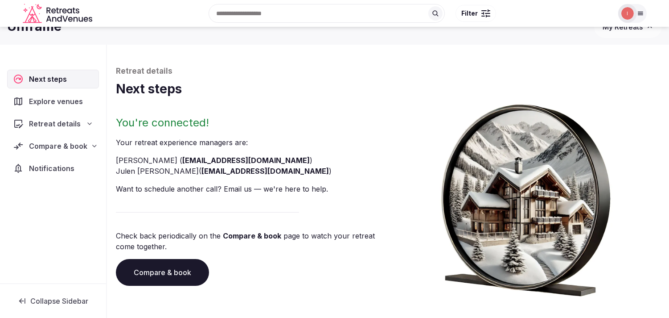
click at [58, 139] on div "Compare & book" at bounding box center [53, 145] width 92 height 19
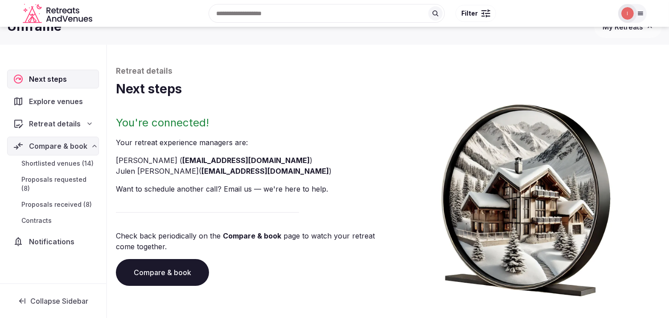
click at [69, 163] on span "Shortlisted venues (14)" at bounding box center [57, 163] width 72 height 9
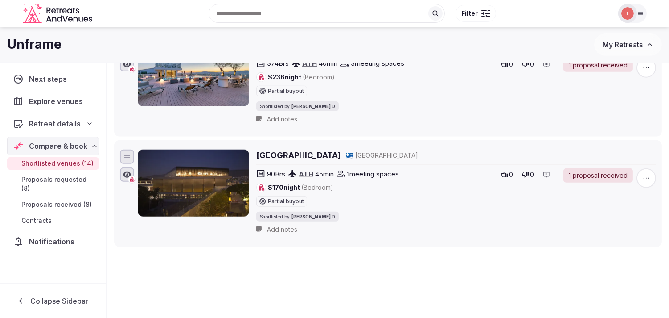
scroll to position [1432, 0]
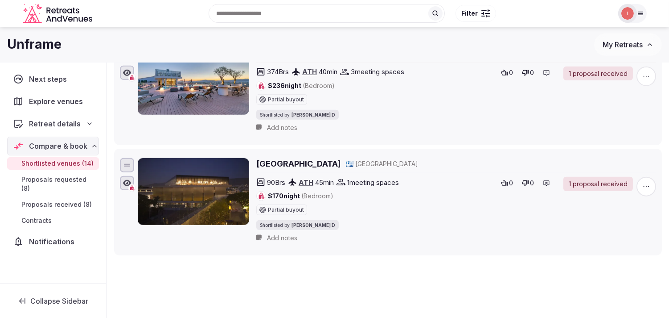
drag, startPoint x: 310, startPoint y: 83, endPoint x: 323, endPoint y: 95, distance: 18.3
drag, startPoint x: 323, startPoint y: 95, endPoint x: 302, endPoint y: 81, distance: 25.7
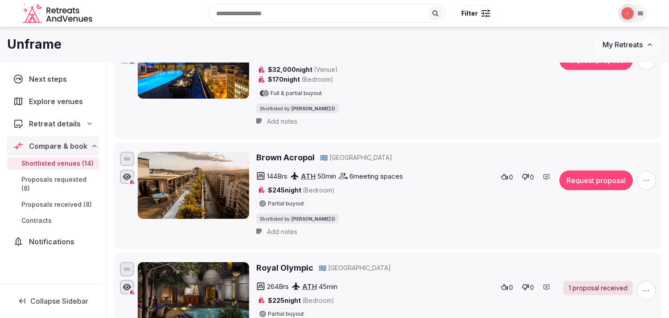
scroll to position [887, 0]
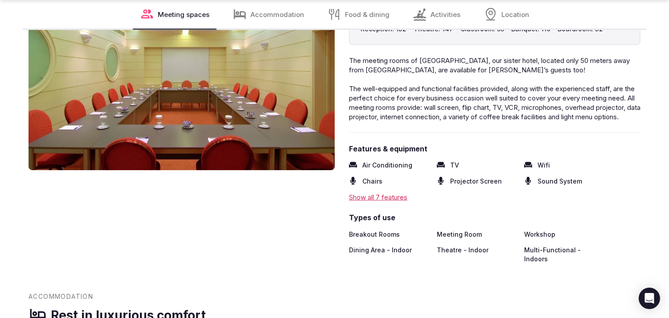
scroll to position [1139, 0]
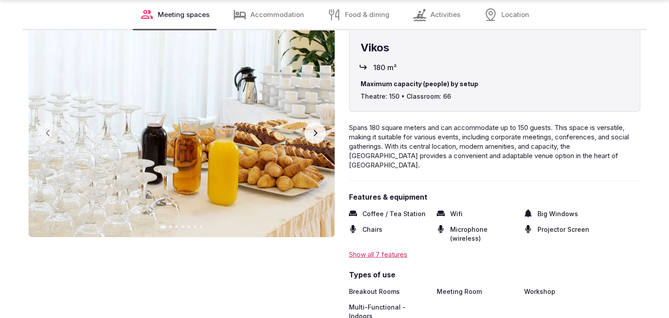
scroll to position [941, 0]
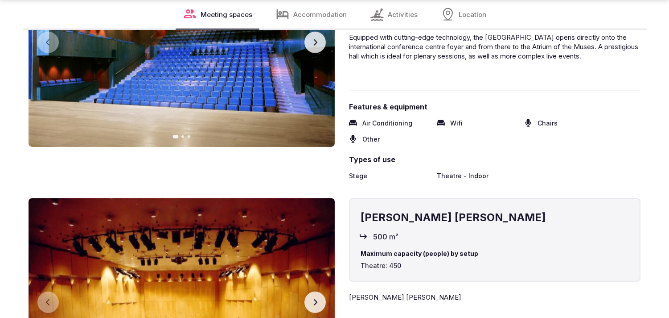
scroll to position [1338, 0]
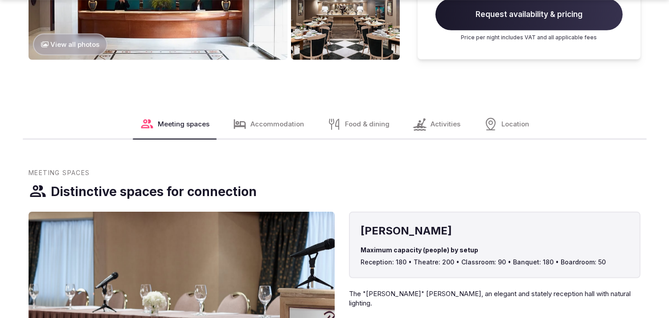
scroll to position [941, 0]
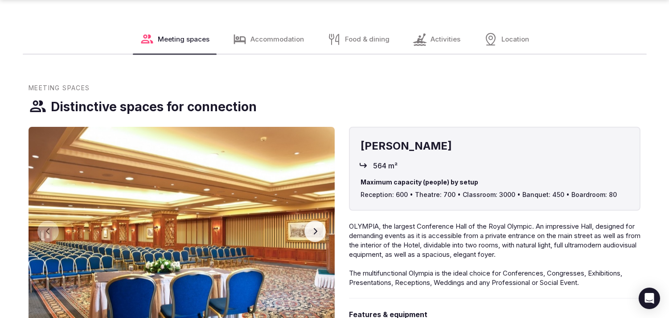
scroll to position [1288, 0]
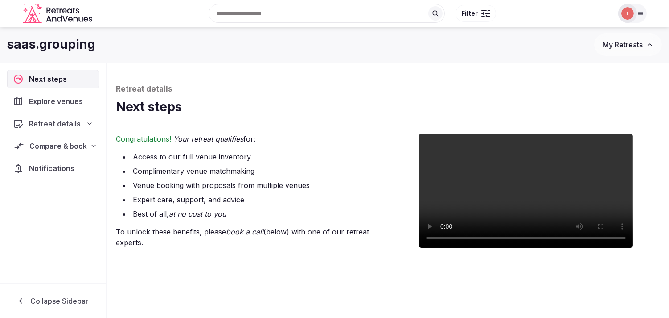
click at [41, 145] on span "Compare & book" at bounding box center [57, 145] width 57 height 11
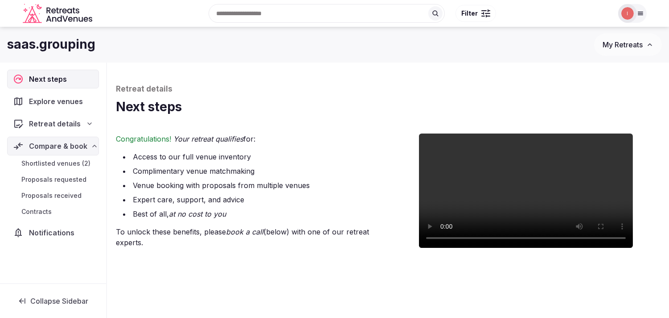
click at [63, 161] on span "Shortlisted venues (2)" at bounding box center [55, 163] width 69 height 9
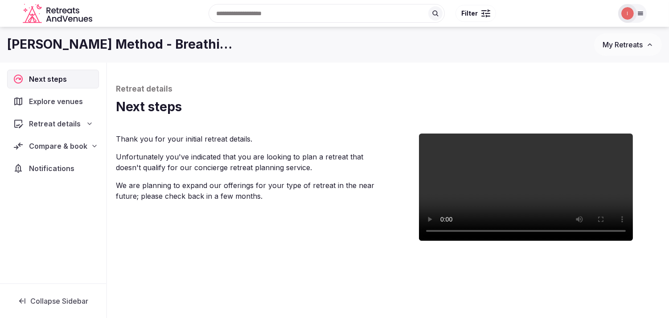
click at [57, 143] on span "Compare & book" at bounding box center [58, 145] width 58 height 11
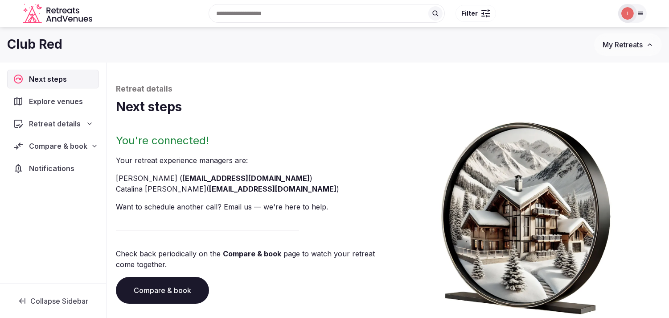
click at [59, 137] on div "Compare & book" at bounding box center [53, 145] width 92 height 19
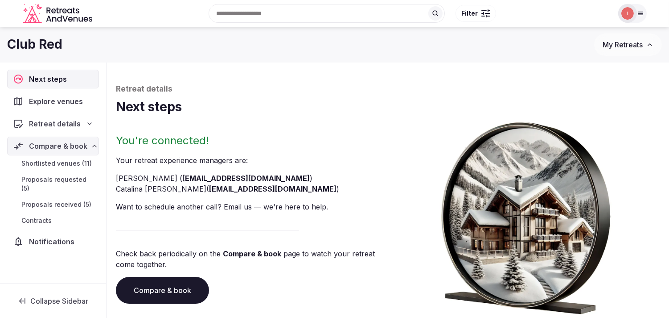
click at [66, 157] on link "Shortlisted venues (11)" at bounding box center [53, 163] width 92 height 12
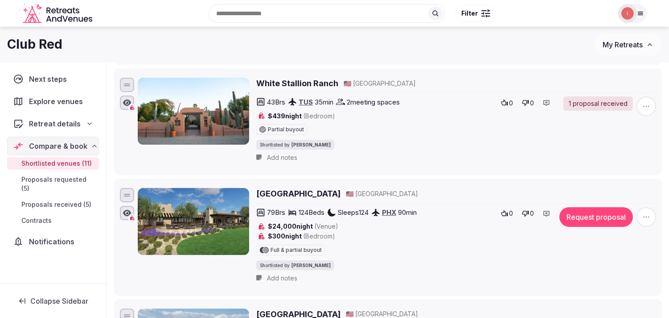
scroll to position [211, 0]
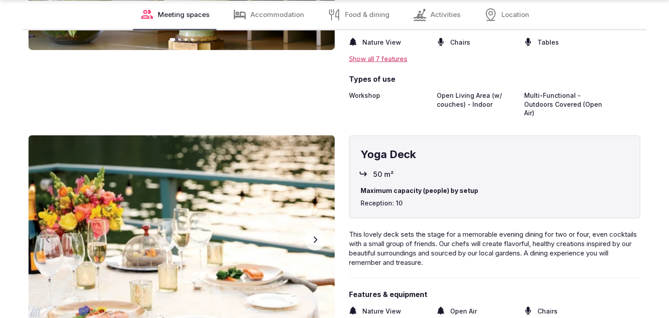
scroll to position [2065, 0]
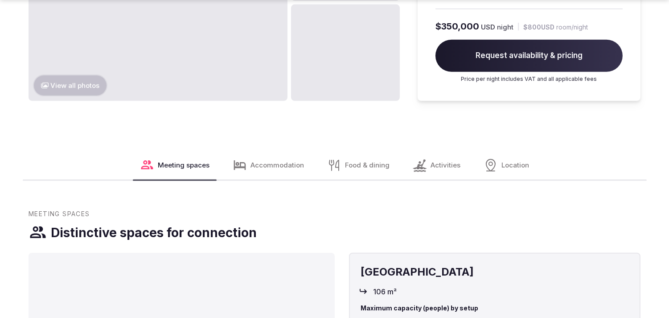
scroll to position [1189, 0]
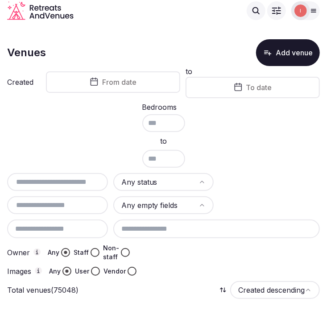
click at [115, 79] on span "From date" at bounding box center [119, 82] width 34 height 9
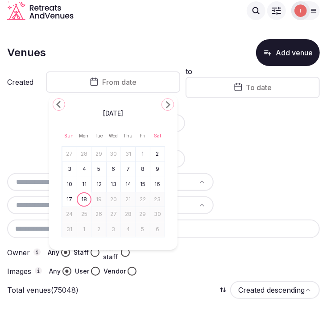
click at [62, 107] on div "[DATE]" at bounding box center [113, 112] width 103 height 11
click at [62, 107] on div "August 2025" at bounding box center [113, 112] width 103 height 11
click at [95, 126] on th "Tue" at bounding box center [98, 135] width 15 height 21
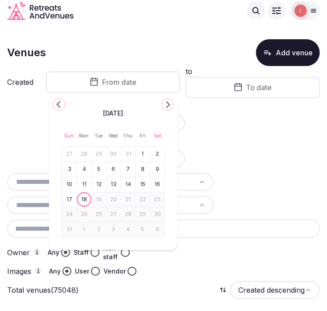
click at [55, 104] on icon "Go to the Previous Month" at bounding box center [59, 104] width 11 height 11
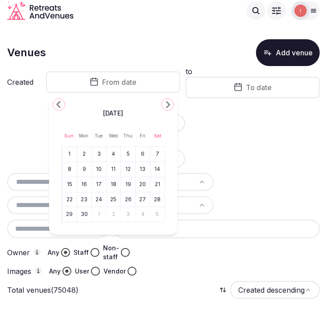
click at [55, 104] on icon "Go to the Previous Month" at bounding box center [59, 104] width 11 height 11
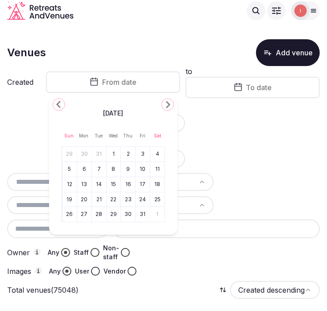
click at [55, 104] on icon "Go to the Previous Month" at bounding box center [59, 104] width 11 height 11
click at [169, 104] on polygon "Go to the Next Month" at bounding box center [168, 104] width 4 height 7
click at [110, 155] on button "1" at bounding box center [113, 154] width 12 height 13
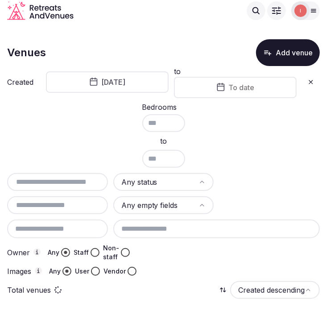
click at [215, 90] on button "To date" at bounding box center [235, 87] width 123 height 21
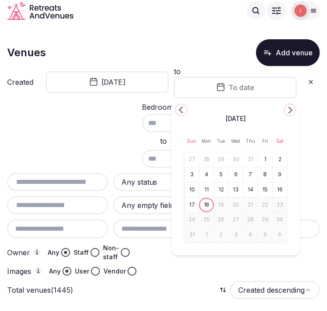
click at [176, 110] on icon "Go to the Previous Month" at bounding box center [181, 109] width 11 height 11
click at [290, 113] on icon "Go to the Next Month" at bounding box center [290, 109] width 11 height 11
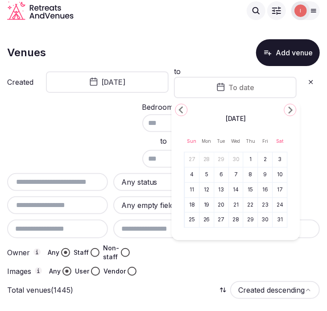
click at [279, 220] on button "31" at bounding box center [280, 220] width 12 height 13
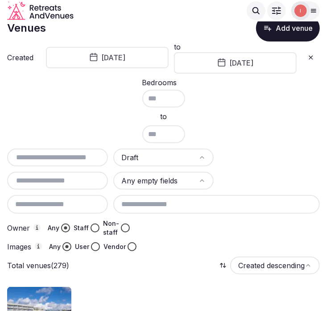
scroll to position [50, 0]
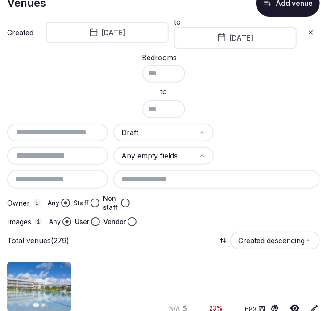
click at [64, 130] on input "text" at bounding box center [58, 132] width 94 height 11
click at [64, 154] on input "text" at bounding box center [58, 155] width 94 height 11
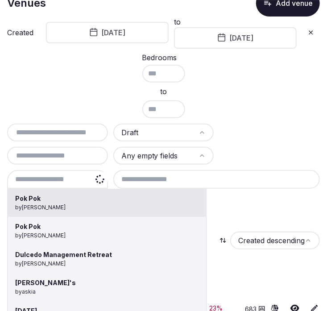
click at [64, 177] on input at bounding box center [57, 179] width 101 height 19
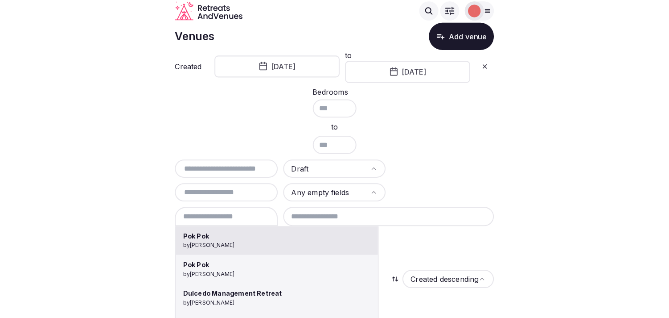
scroll to position [0, 0]
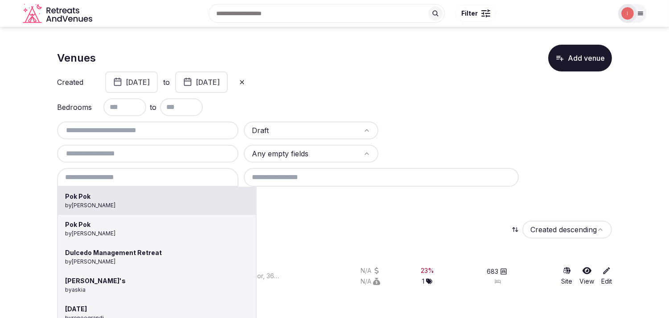
click at [326, 113] on div at bounding box center [334, 159] width 669 height 318
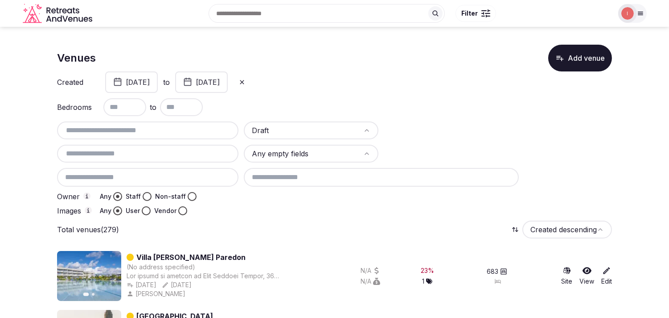
click at [301, 178] on input at bounding box center [381, 177] width 275 height 19
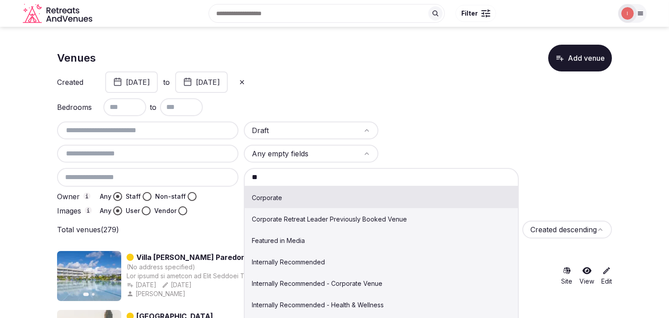
type input "*"
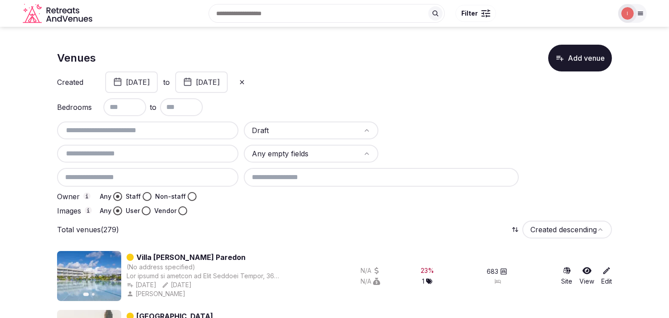
click at [188, 197] on button "Non-staff" at bounding box center [192, 196] width 9 height 9
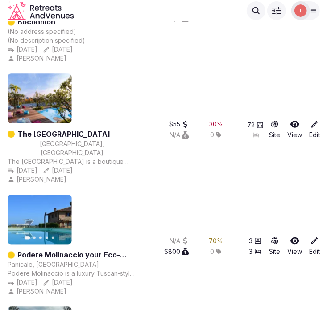
scroll to position [1982, 0]
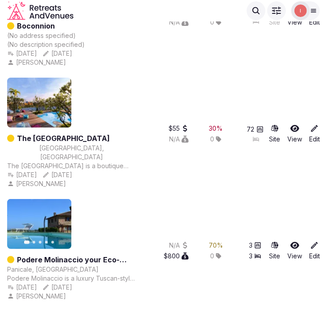
drag, startPoint x: 47, startPoint y: 185, endPoint x: 56, endPoint y: 182, distance: 9.3
click at [313, 242] on icon at bounding box center [314, 245] width 7 height 7
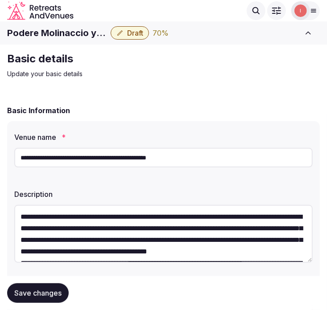
click at [127, 35] on span "Draft" at bounding box center [135, 33] width 16 height 9
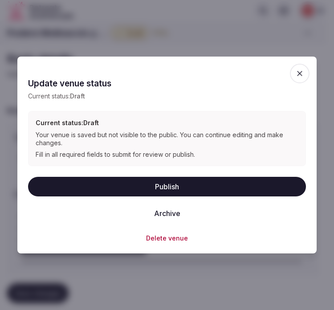
click at [183, 184] on button "Publish" at bounding box center [167, 187] width 278 height 20
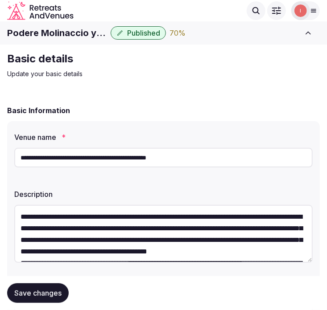
click at [71, 33] on h1 "Podere Molinaccio your Eco-friendly villa in Valdichiana" at bounding box center [57, 33] width 100 height 12
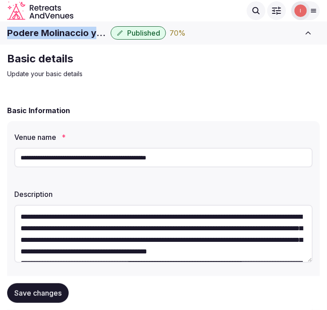
click at [71, 33] on h1 "Podere Molinaccio your Eco-friendly villa in Valdichiana" at bounding box center [57, 33] width 100 height 12
copy div "Podere Molinaccio your Eco-friendly villa in Valdichiana"
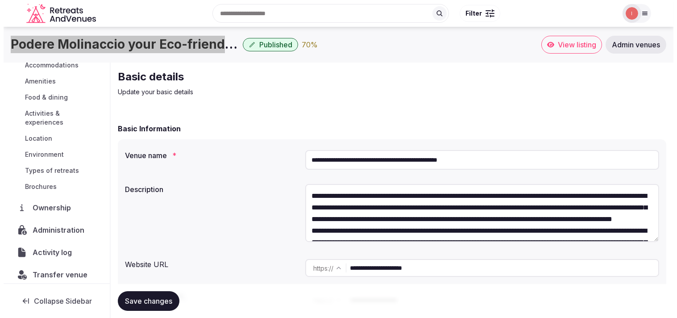
scroll to position [99, 0]
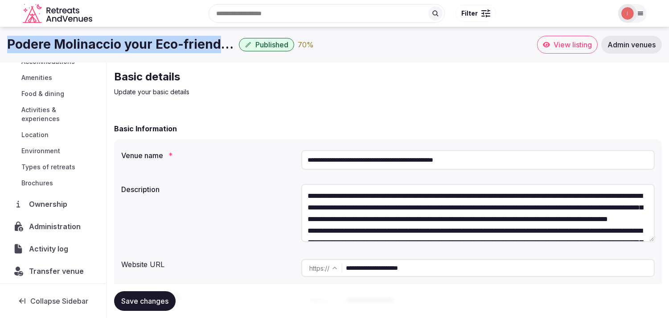
click at [57, 225] on span "Administration" at bounding box center [56, 226] width 55 height 11
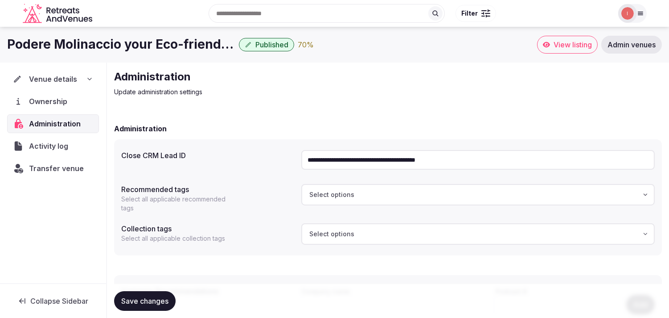
click at [326, 161] on input "**********" at bounding box center [478, 160] width 354 height 20
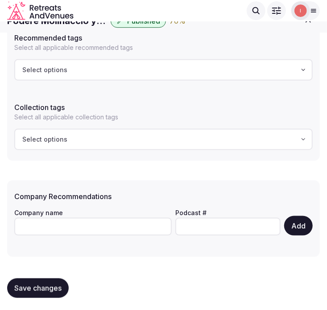
scroll to position [8, 0]
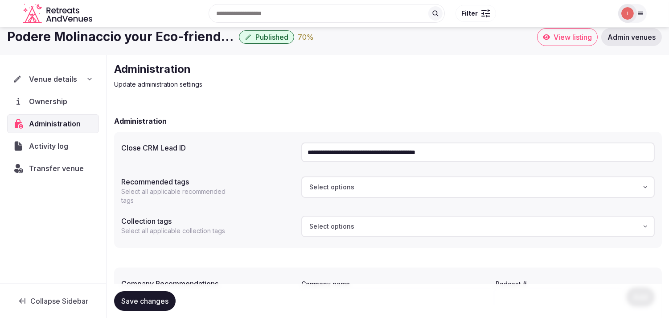
click at [62, 166] on span "Transfer venue" at bounding box center [56, 168] width 55 height 11
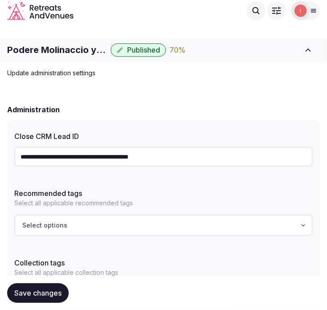
scroll to position [0, 0]
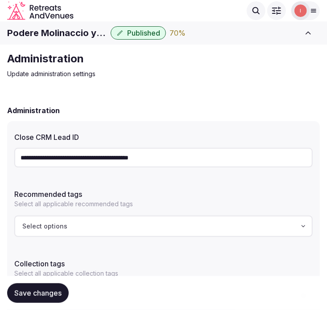
click at [146, 35] on span "Published" at bounding box center [143, 33] width 33 height 9
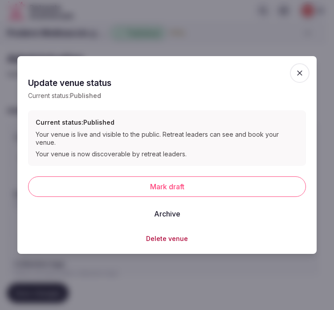
click at [304, 75] on icon "button" at bounding box center [300, 73] width 9 height 9
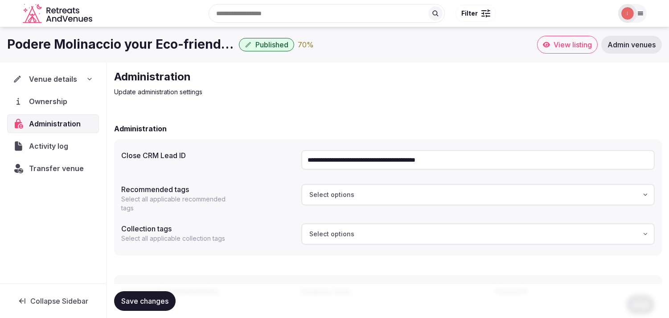
click at [38, 145] on span "Activity log" at bounding box center [50, 145] width 42 height 11
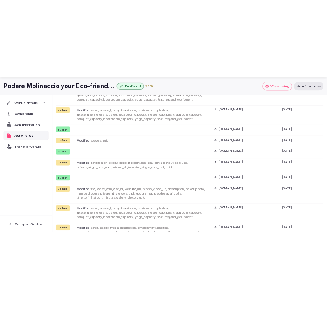
scroll to position [3807, 0]
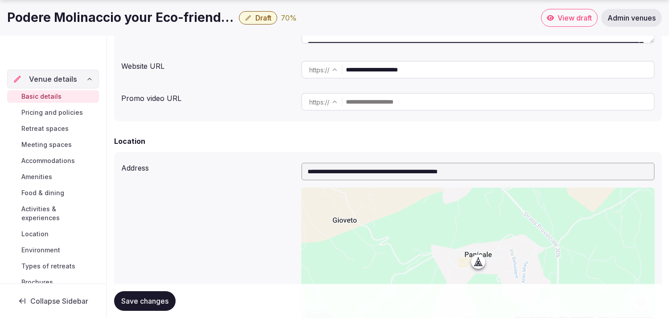
scroll to position [103, 0]
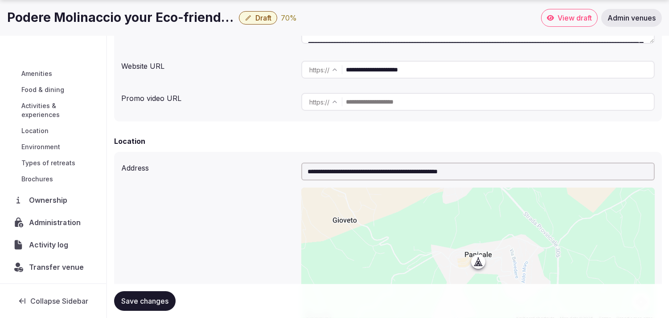
click at [58, 219] on span "Administration" at bounding box center [56, 222] width 55 height 11
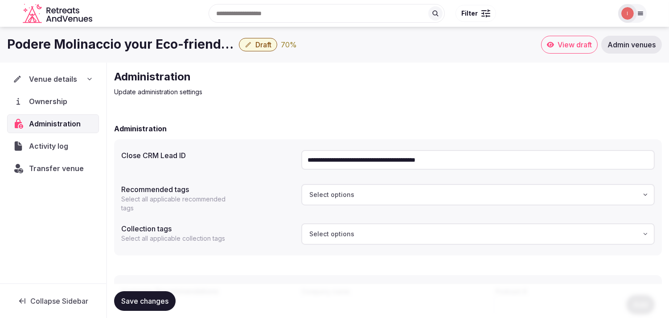
click at [48, 74] on span "Venue details" at bounding box center [53, 79] width 48 height 11
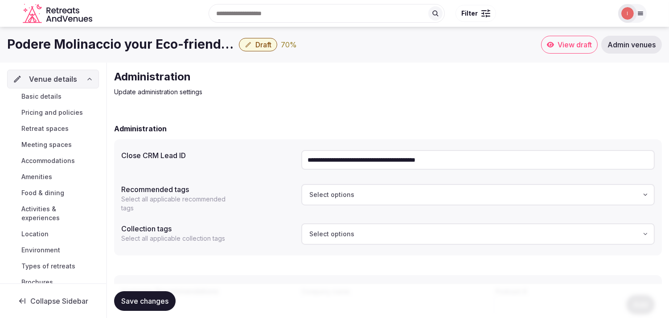
click at [51, 95] on span "Basic details" at bounding box center [41, 96] width 40 height 9
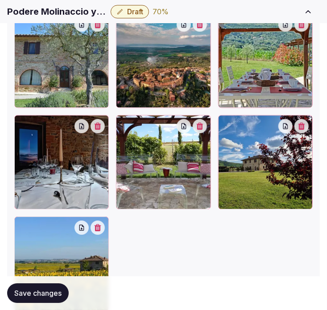
scroll to position [1707, 0]
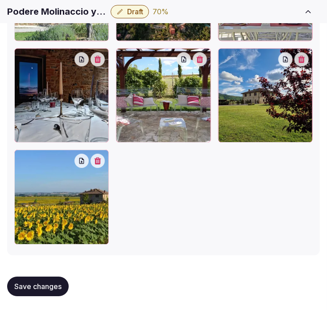
click at [43, 284] on span "Save changes" at bounding box center [37, 286] width 47 height 9
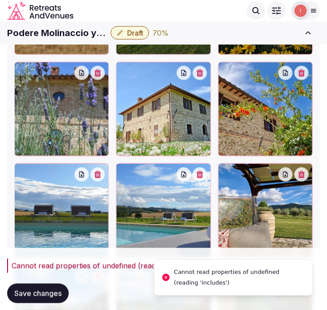
scroll to position [1261, 0]
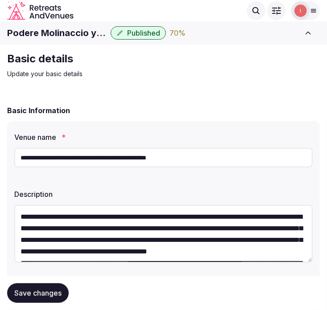
click at [55, 32] on h1 "Podere Molinaccio your Eco-friendly villa in [GEOGRAPHIC_DATA]" at bounding box center [57, 33] width 100 height 12
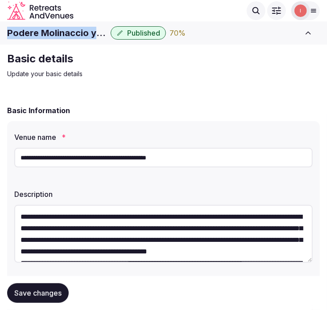
click at [55, 32] on h1 "Podere Molinaccio your Eco-friendly villa in [GEOGRAPHIC_DATA]" at bounding box center [57, 33] width 100 height 12
copy div "Podere Molinaccio your Eco-friendly villa in [GEOGRAPHIC_DATA]"
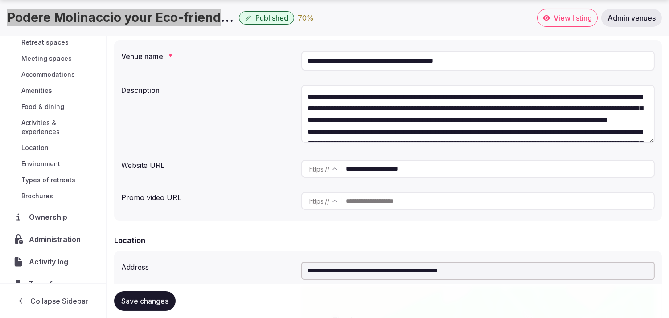
scroll to position [76, 0]
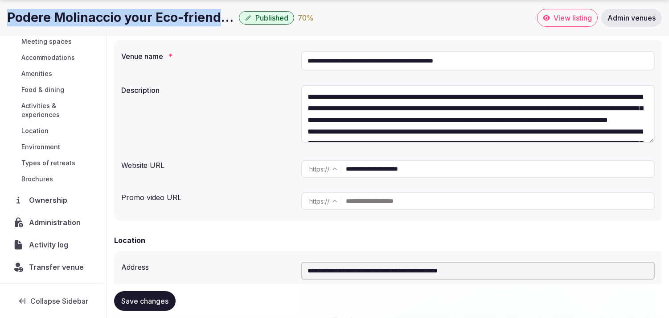
click at [52, 199] on span "Ownership" at bounding box center [50, 199] width 42 height 11
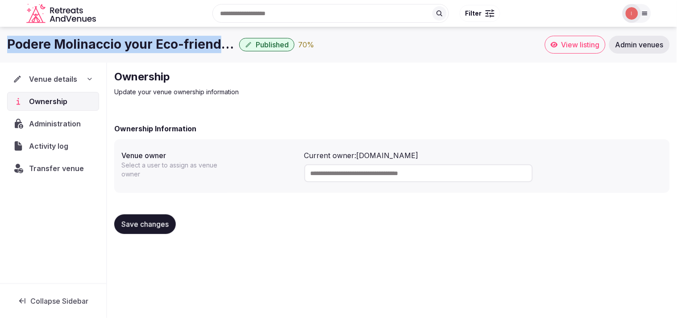
drag, startPoint x: 426, startPoint y: 155, endPoint x: 355, endPoint y: 150, distance: 70.6
click at [326, 150] on div "Current owner: poderemolinaccio.it" at bounding box center [483, 155] width 358 height 11
copy div "poderemolinaccio.it"
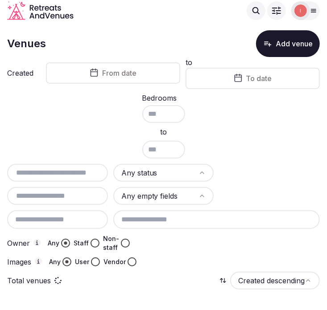
scroll to position [9, 0]
click at [70, 170] on input "text" at bounding box center [58, 173] width 94 height 11
paste input "**********"
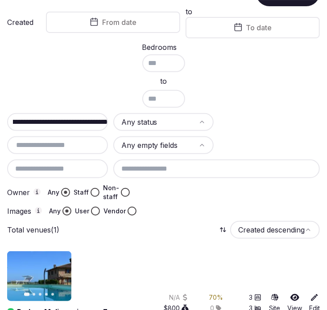
scroll to position [0, 0]
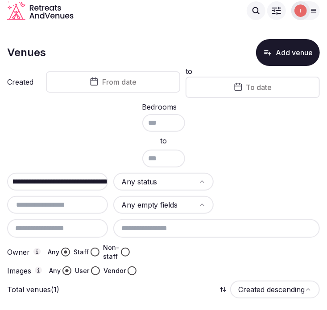
type input "**********"
click at [89, 179] on input "**********" at bounding box center [61, 182] width 106 height 11
click at [182, 186] on html "Search Popular Destinations [GEOGRAPHIC_DATA], [GEOGRAPHIC_DATA] [GEOGRAPHIC_DA…" at bounding box center [163, 212] width 327 height 425
click at [125, 249] on div at bounding box center [216, 253] width 206 height 18
click at [119, 252] on div at bounding box center [216, 253] width 206 height 18
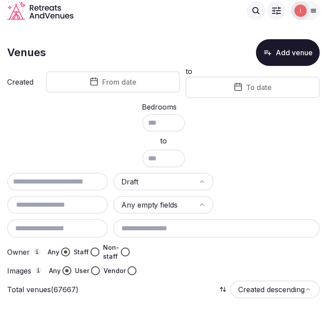
click at [121, 251] on div at bounding box center [216, 253] width 206 height 18
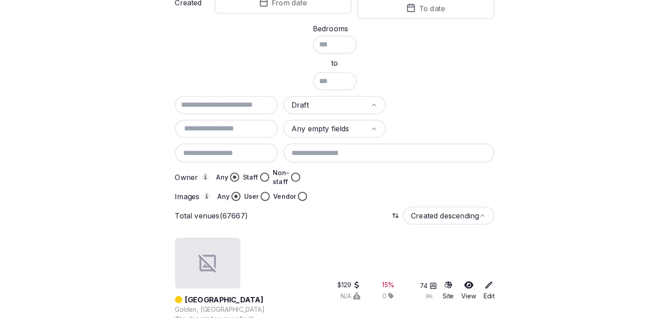
scroll to position [99, 0]
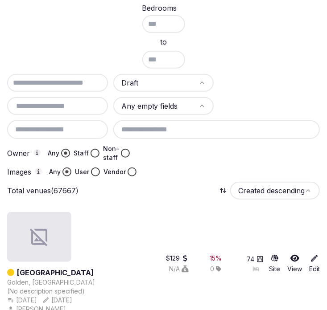
click at [121, 152] on div at bounding box center [216, 153] width 206 height 18
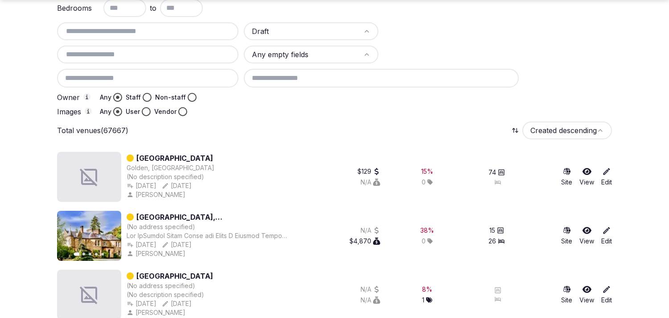
click at [188, 93] on button "Non-staff" at bounding box center [192, 97] width 9 height 9
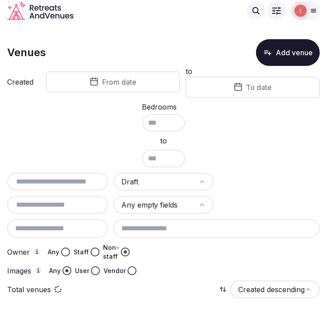
click at [135, 86] on span "From date" at bounding box center [119, 82] width 34 height 9
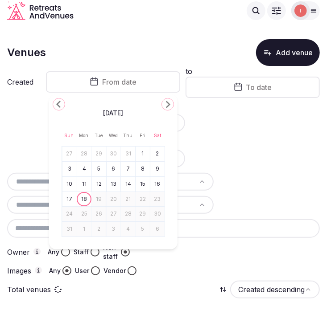
click at [57, 103] on icon "Go to the Previous Month" at bounding box center [59, 104] width 11 height 11
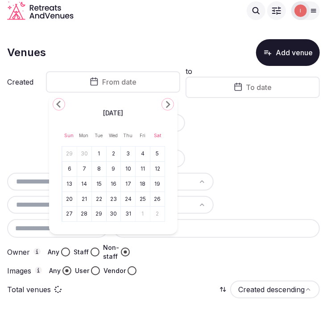
click at [57, 103] on icon "Go to the Previous Month" at bounding box center [59, 104] width 11 height 11
click at [56, 101] on icon "Go to the Previous Month" at bounding box center [59, 104] width 11 height 11
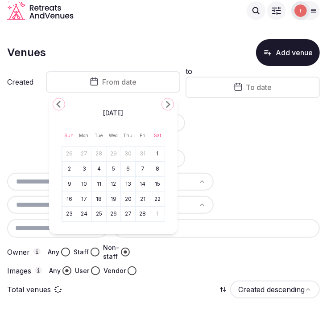
click at [56, 101] on icon "Go to the Previous Month" at bounding box center [59, 104] width 11 height 11
click at [165, 103] on icon "Go to the Next Month" at bounding box center [167, 104] width 11 height 11
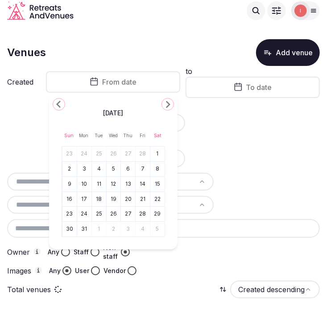
click at [57, 106] on icon "Go to the Previous Month" at bounding box center [59, 104] width 11 height 11
click at [58, 106] on icon "Go to the Previous Month" at bounding box center [59, 104] width 11 height 11
click at [115, 153] on button "1" at bounding box center [113, 154] width 12 height 13
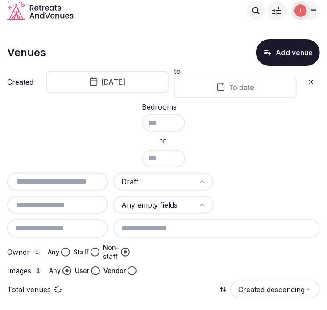
click at [211, 91] on button "To date" at bounding box center [235, 87] width 123 height 21
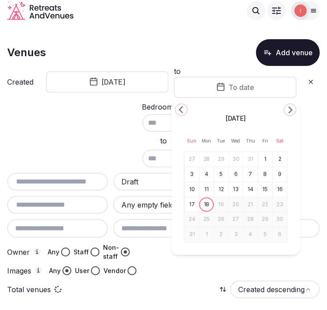
click at [183, 105] on icon "Go to the Previous Month" at bounding box center [181, 109] width 11 height 11
click at [183, 106] on icon "Go to the Previous Month" at bounding box center [181, 109] width 11 height 11
click at [279, 219] on button "31" at bounding box center [280, 220] width 12 height 13
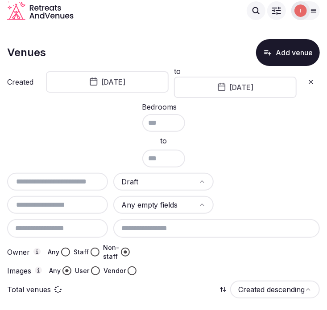
click at [83, 135] on div "Bedrooms to" at bounding box center [163, 135] width 313 height 64
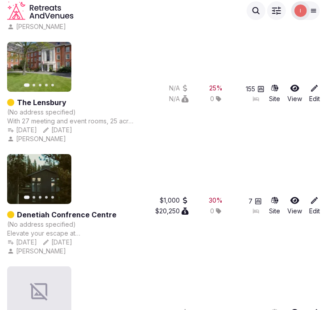
scroll to position [2786, 0]
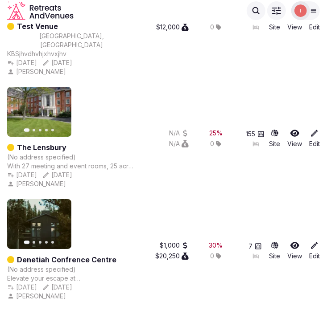
click at [64, 199] on div "Previous slide Next slide Denetiah Confrence Centre (No address specified) Elev…" at bounding box center [71, 250] width 129 height 103
drag, startPoint x: 63, startPoint y: 165, endPoint x: 70, endPoint y: 163, distance: 7.9
click at [255, 87] on div "155" at bounding box center [255, 138] width 25 height 103
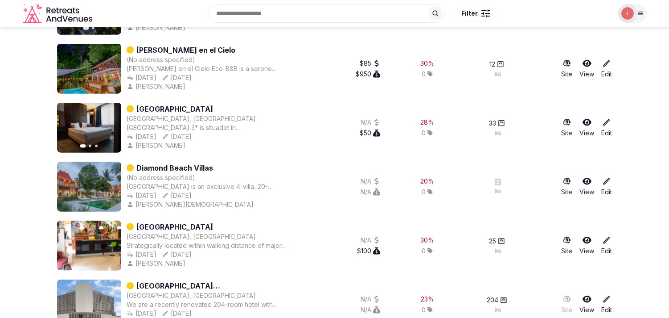
scroll to position [1746, 0]
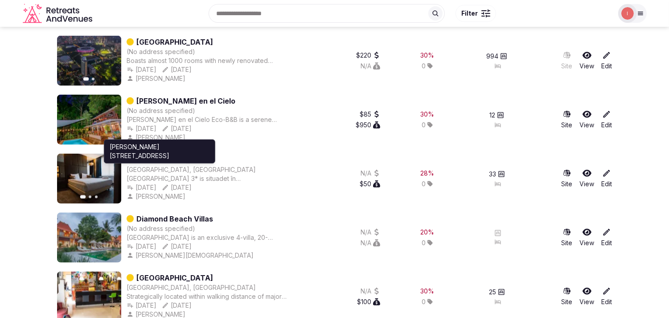
drag, startPoint x: 155, startPoint y: 156, endPoint x: 10, endPoint y: 157, distance: 145.4
drag, startPoint x: 152, startPoint y: 164, endPoint x: 331, endPoint y: 178, distance: 180.3
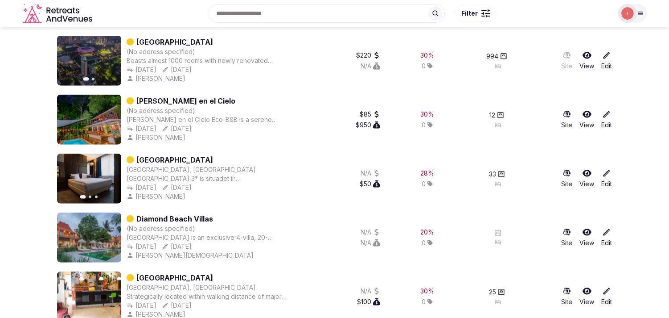
drag, startPoint x: 331, startPoint y: 178, endPoint x: 165, endPoint y: 161, distance: 166.9
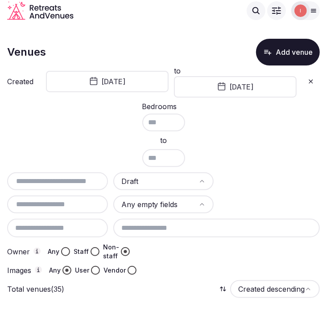
scroll to position [0, 0]
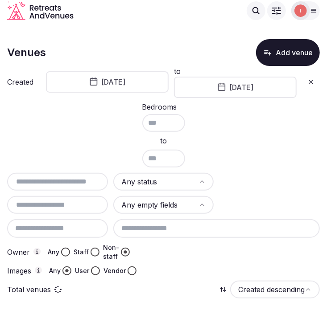
click at [48, 186] on div at bounding box center [57, 182] width 101 height 18
click at [57, 178] on input "text" at bounding box center [64, 182] width 106 height 11
paste input "**********"
type input "**********"
click at [310, 81] on icon at bounding box center [310, 81] width 7 height 7
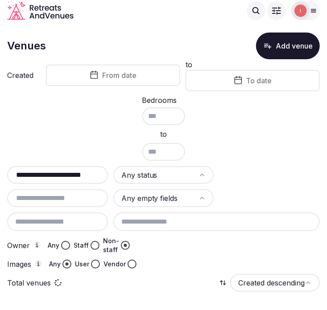
scroll to position [9, 0]
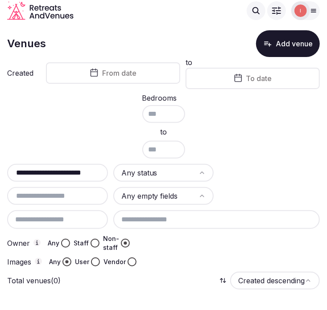
click at [65, 244] on button "Any" at bounding box center [65, 243] width 9 height 9
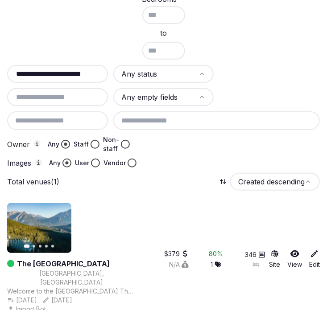
scroll to position [112, 0]
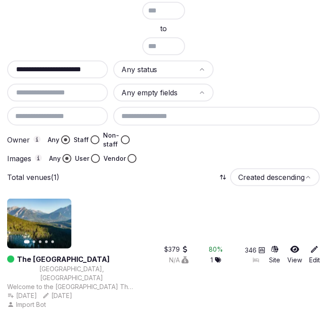
click at [24, 254] on link "The Rimrock Resort Hotel" at bounding box center [63, 259] width 93 height 11
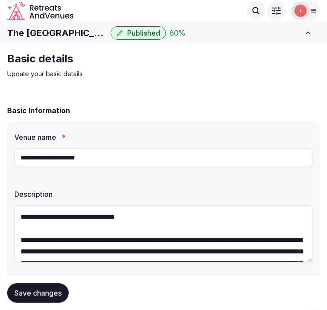
click at [82, 157] on input "**********" at bounding box center [163, 158] width 298 height 20
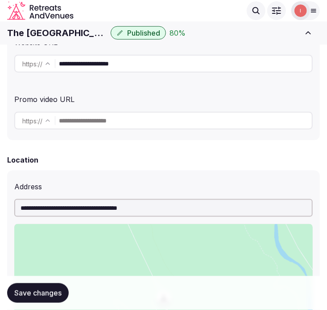
scroll to position [248, 0]
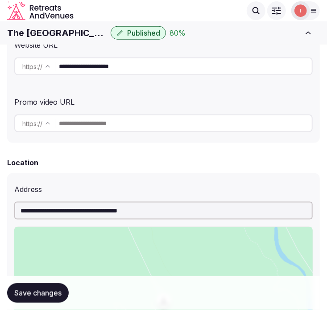
click at [157, 70] on input "**********" at bounding box center [185, 67] width 253 height 18
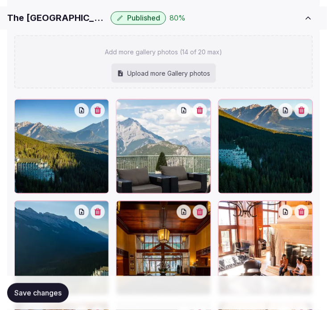
scroll to position [1393, 0]
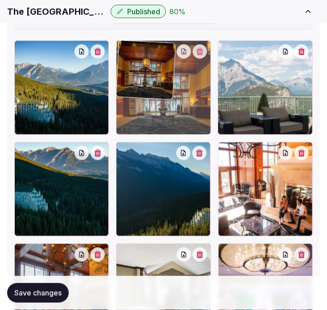
drag, startPoint x: 121, startPoint y: 147, endPoint x: 139, endPoint y: 83, distance: 66.3
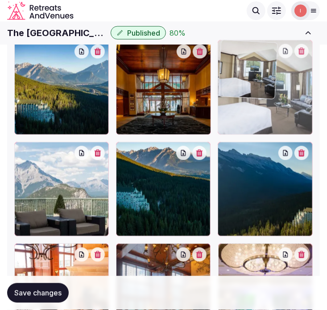
drag, startPoint x: 125, startPoint y: 250, endPoint x: 252, endPoint y: 70, distance: 219.3
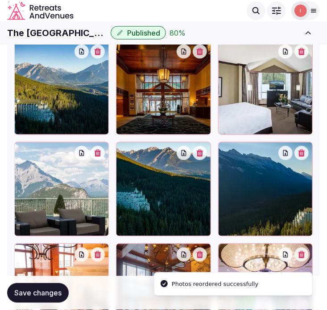
click at [200, 152] on icon "button" at bounding box center [199, 153] width 7 height 7
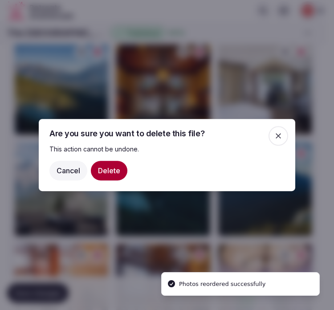
click at [110, 170] on button "Delete" at bounding box center [109, 171] width 37 height 20
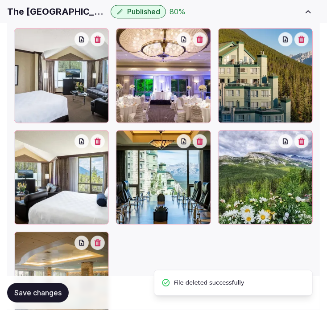
scroll to position [1591, 0]
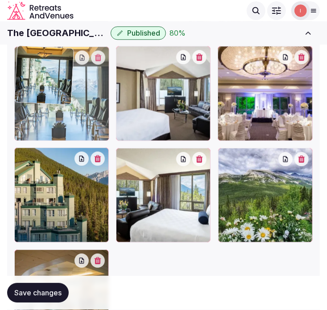
drag, startPoint x: 123, startPoint y: 157, endPoint x: 55, endPoint y: 74, distance: 106.8
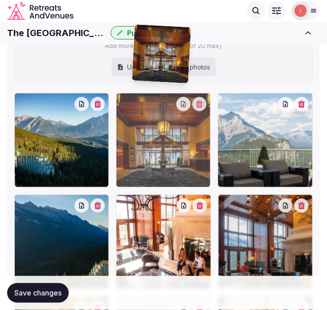
scroll to position [1329, 0]
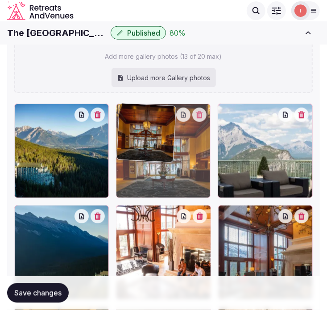
drag, startPoint x: 25, startPoint y: 101, endPoint x: 117, endPoint y: 132, distance: 96.6
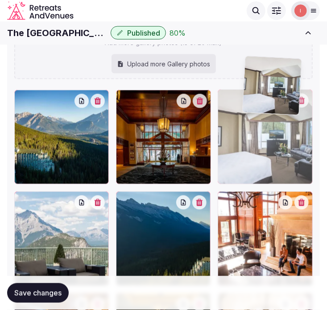
scroll to position [1329, 0]
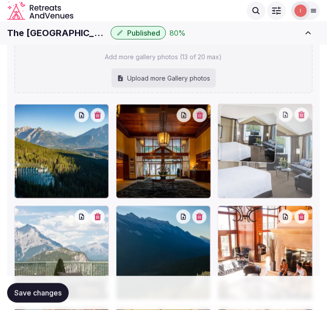
drag, startPoint x: 126, startPoint y: 114, endPoint x: 228, endPoint y: 131, distance: 103.6
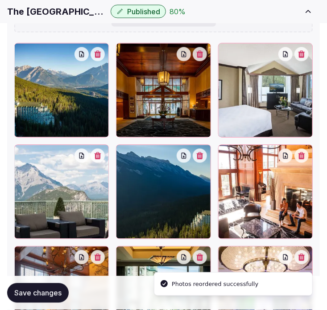
scroll to position [1478, 0]
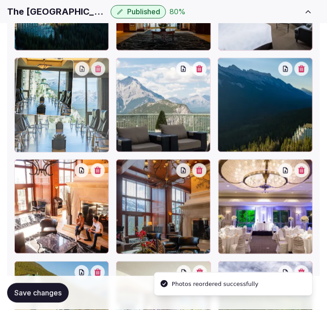
drag, startPoint x: 125, startPoint y: 168, endPoint x: 63, endPoint y: 94, distance: 96.6
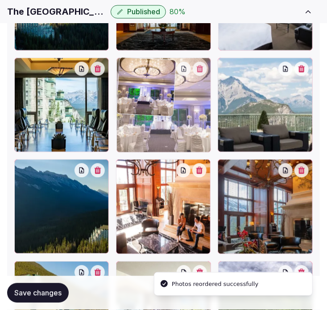
drag, startPoint x: 227, startPoint y: 164, endPoint x: 158, endPoint y: 96, distance: 95.9
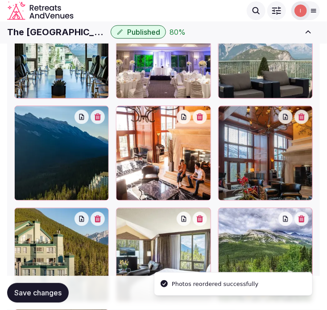
scroll to position [1527, 0]
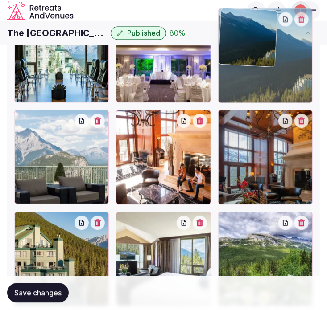
drag, startPoint x: 24, startPoint y: 116, endPoint x: 212, endPoint y: 66, distance: 194.8
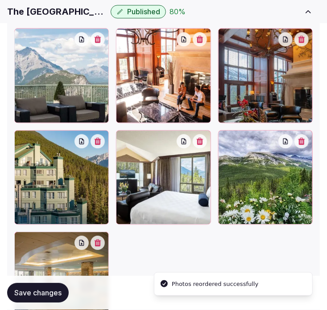
scroll to position [1626, 0]
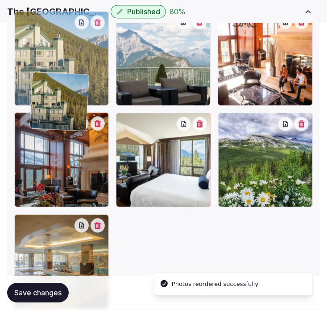
drag, startPoint x: 25, startPoint y: 122, endPoint x: 46, endPoint y: 73, distance: 53.5
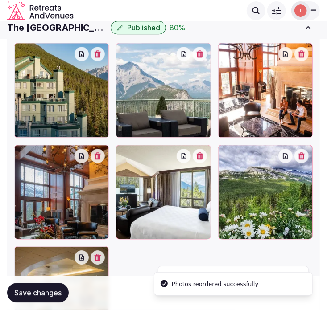
scroll to position [1577, 0]
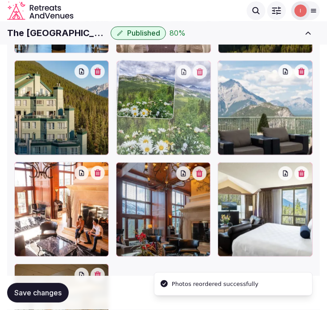
drag, startPoint x: 221, startPoint y: 175, endPoint x: 142, endPoint y: 104, distance: 105.8
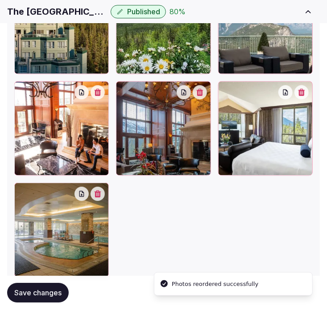
scroll to position [1676, 0]
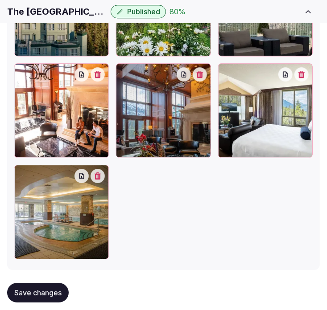
click at [97, 72] on icon "button" at bounding box center [98, 74] width 7 height 7
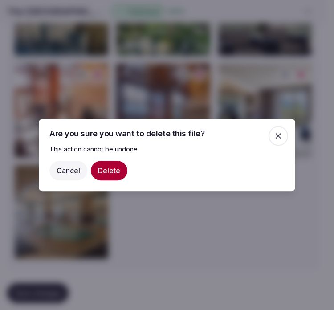
click at [70, 173] on button "Cancel" at bounding box center [69, 171] width 38 height 20
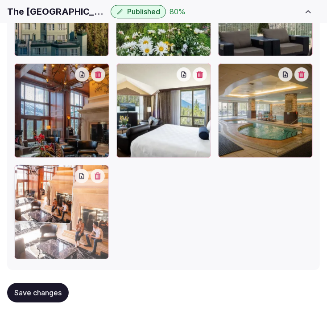
drag, startPoint x: 22, startPoint y: 70, endPoint x: 38, endPoint y: 158, distance: 89.3
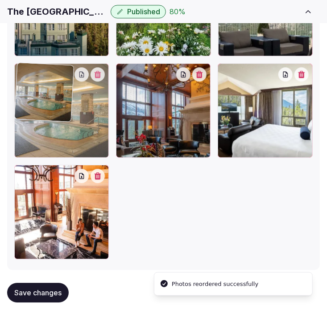
drag, startPoint x: 224, startPoint y: 67, endPoint x: 70, endPoint y: 79, distance: 154.3
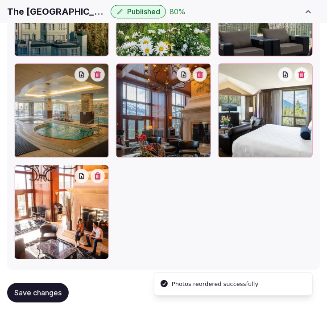
click at [43, 292] on span "Save changes" at bounding box center [37, 293] width 47 height 9
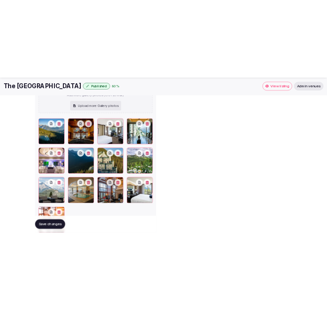
scroll to position [58, 0]
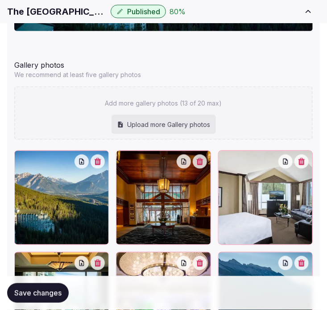
click at [271, 62] on div "Gallery photos" at bounding box center [163, 63] width 298 height 14
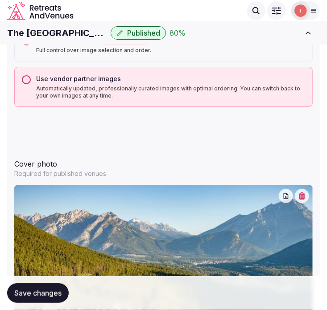
scroll to position [886, 0]
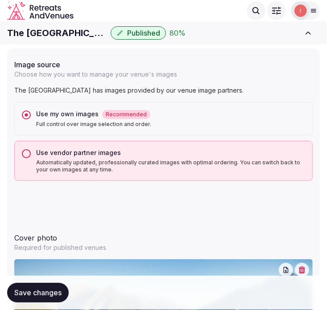
click at [65, 36] on h1 "The Rimrock Resort Hotel" at bounding box center [57, 33] width 100 height 12
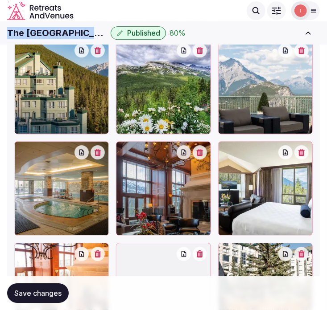
scroll to position [1645, 0]
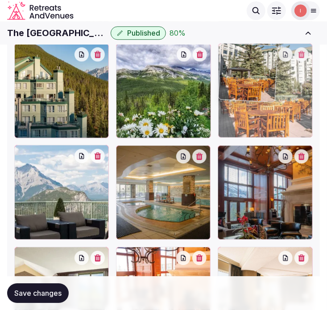
drag, startPoint x: 227, startPoint y: 254, endPoint x: 216, endPoint y: 87, distance: 167.6
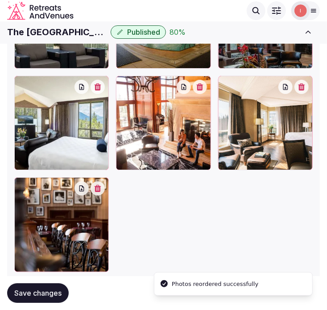
scroll to position [1794, 0]
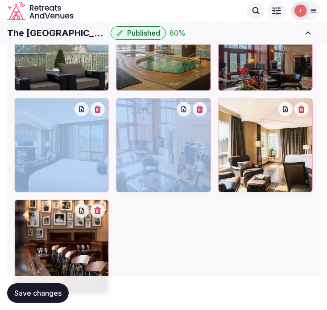
drag, startPoint x: 112, startPoint y: 107, endPoint x: 106, endPoint y: 107, distance: 6.3
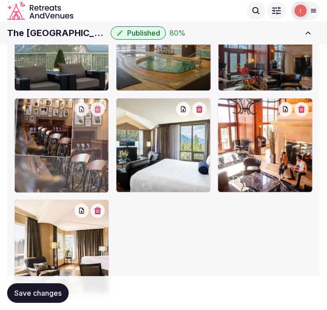
drag, startPoint x: 18, startPoint y: 208, endPoint x: 81, endPoint y: 116, distance: 111.1
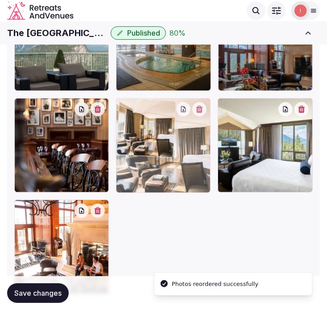
drag, startPoint x: 19, startPoint y: 208, endPoint x: 116, endPoint y: 150, distance: 113.2
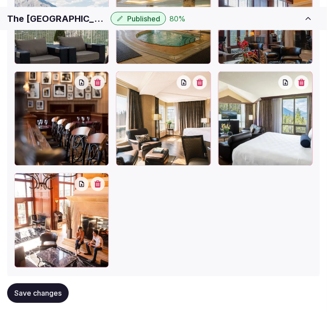
scroll to position [1843, 0]
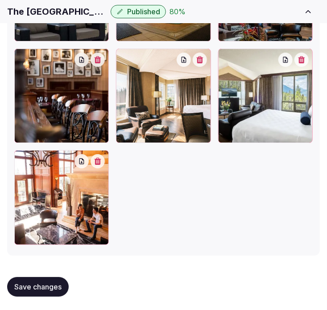
click at [27, 290] on span "Save changes" at bounding box center [37, 287] width 47 height 9
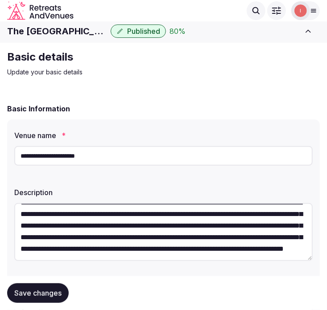
scroll to position [0, 0]
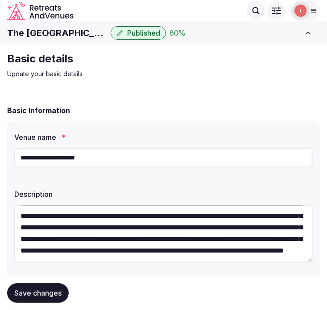
click at [286, 74] on p "Update your basic details" at bounding box center [157, 74] width 300 height 9
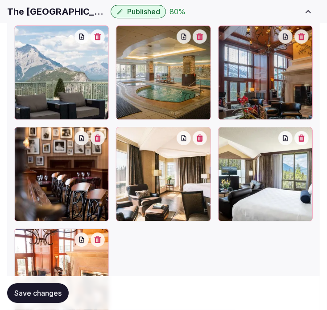
scroll to position [1843, 0]
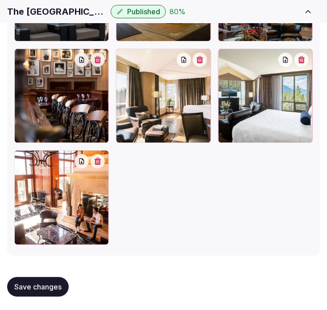
click at [39, 283] on span "Save changes" at bounding box center [37, 287] width 47 height 9
click at [43, 285] on span "Save changes" at bounding box center [37, 287] width 47 height 9
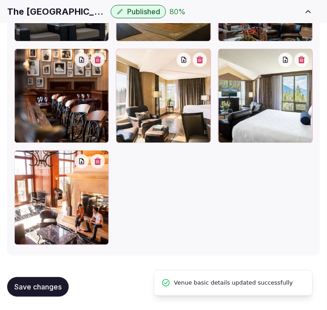
click at [36, 297] on div "Save changes" at bounding box center [163, 287] width 313 height 34
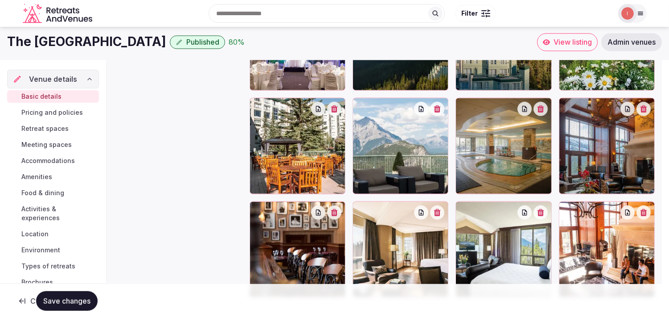
scroll to position [46, 0]
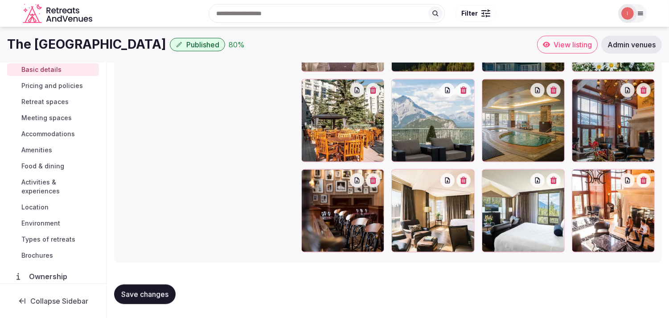
click at [65, 86] on span "Pricing and policies" at bounding box center [52, 85] width 62 height 9
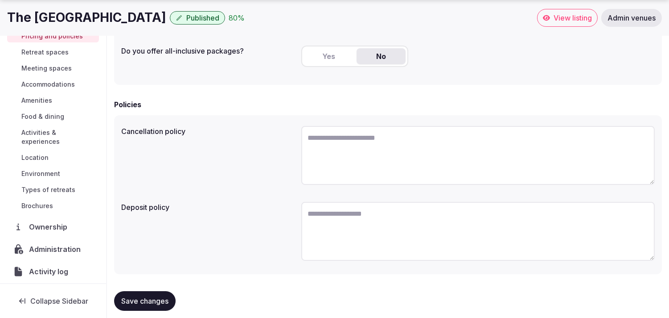
scroll to position [270, 0]
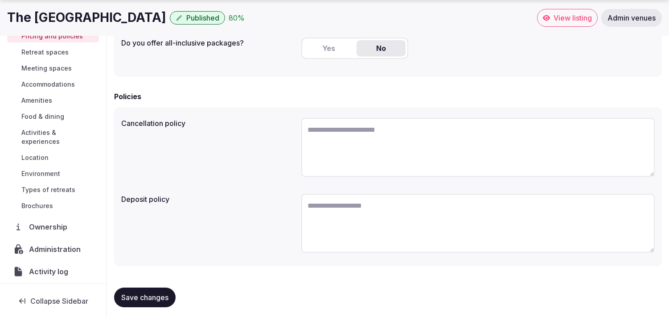
click at [59, 54] on span "Retreat spaces" at bounding box center [44, 52] width 47 height 9
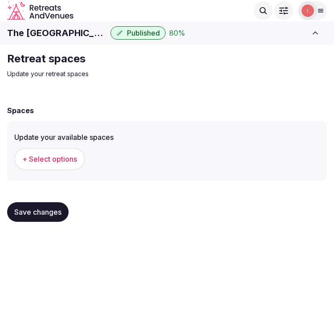
click at [282, 195] on div "Save changes" at bounding box center [167, 212] width 320 height 34
click at [53, 156] on span "+ Select options" at bounding box center [49, 159] width 55 height 10
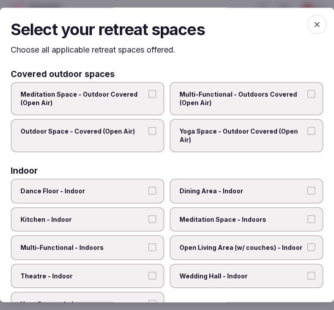
click at [310, 96] on label "Multi-Functional - Outdoors Covered (Open Air)" at bounding box center [247, 98] width 154 height 33
click at [310, 96] on button "Multi-Functional - Outdoors Covered (Open Air)" at bounding box center [312, 94] width 8 height 8
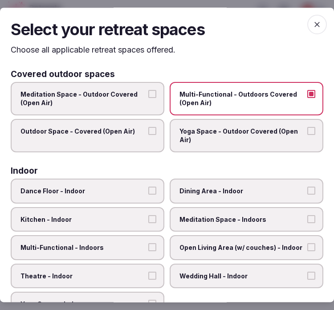
click at [140, 140] on label "Outdoor Space - Covered (Open Air)" at bounding box center [88, 135] width 154 height 33
click at [149, 135] on button "Outdoor Space - Covered (Open Air)" at bounding box center [153, 131] width 8 height 8
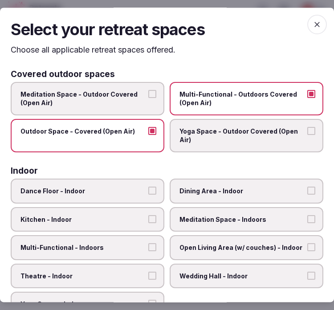
scroll to position [99, 0]
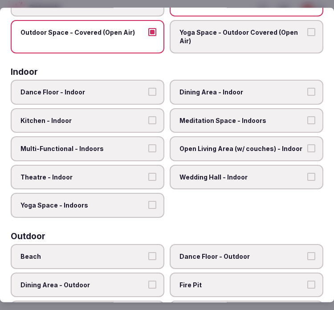
click at [250, 93] on span "Dining Area - Indoor" at bounding box center [242, 92] width 125 height 9
click at [308, 93] on button "Dining Area - Indoor" at bounding box center [312, 92] width 8 height 8
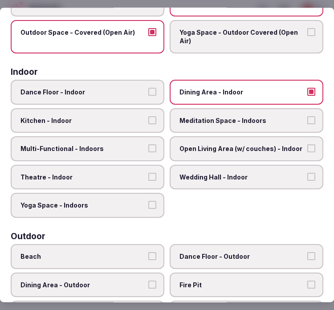
drag, startPoint x: 250, startPoint y: 112, endPoint x: 243, endPoint y: 118, distance: 9.2
click at [250, 113] on label "Meditation Space - Indoors" at bounding box center [247, 120] width 154 height 25
click at [308, 116] on button "Meditation Space - Indoors" at bounding box center [312, 120] width 8 height 8
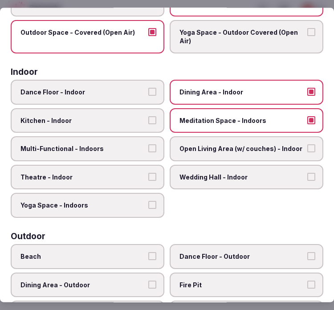
click at [123, 148] on span "Multi-Functional - Indoors" at bounding box center [83, 149] width 125 height 9
click at [149, 148] on button "Multi-Functional - Indoors" at bounding box center [153, 149] width 8 height 8
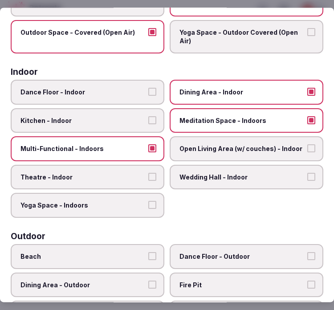
click at [103, 167] on label "Theatre - Indoor" at bounding box center [88, 177] width 154 height 25
click at [149, 173] on button "Theatre - Indoor" at bounding box center [153, 177] width 8 height 8
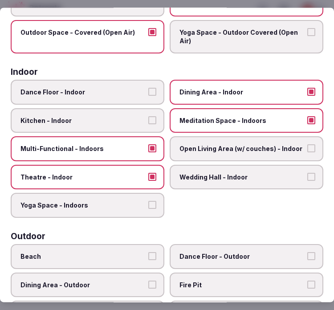
click at [225, 146] on span "Open Living Area (w/ couches) - Indoor" at bounding box center [242, 149] width 125 height 9
click at [308, 146] on button "Open Living Area (w/ couches) - Indoor" at bounding box center [312, 149] width 8 height 8
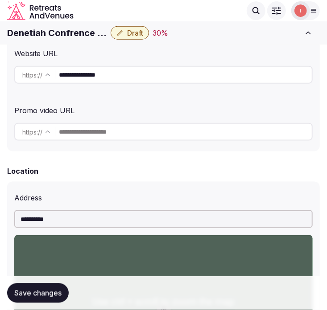
scroll to position [149, 0]
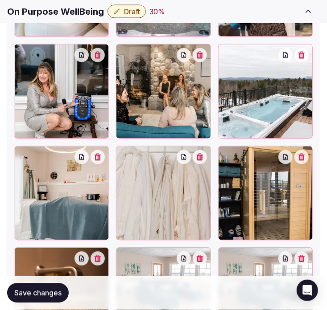
scroll to position [1547, 0]
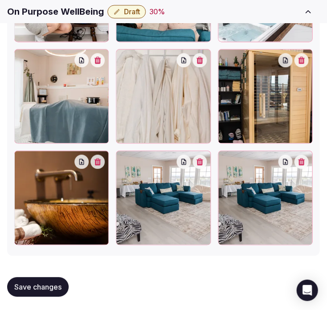
click at [301, 166] on button "button" at bounding box center [301, 162] width 14 height 14
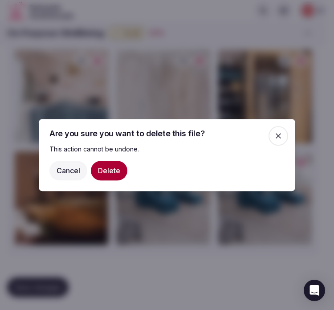
click at [117, 169] on button "Delete" at bounding box center [109, 171] width 37 height 20
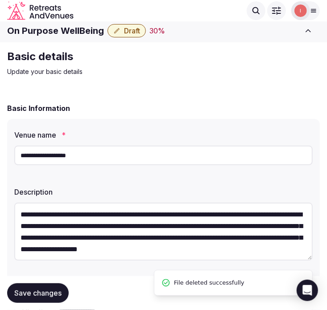
scroll to position [0, 0]
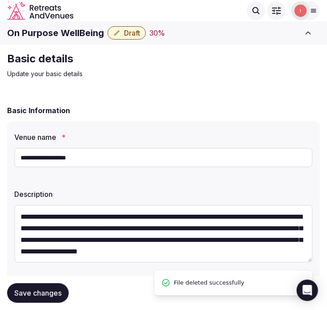
click at [130, 37] on button "Draft" at bounding box center [126, 32] width 38 height 13
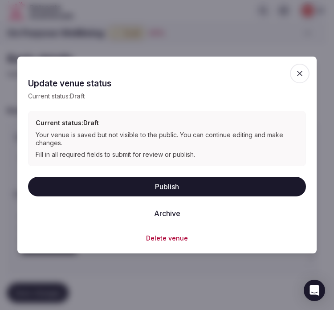
click at [183, 189] on button "Publish" at bounding box center [167, 187] width 278 height 20
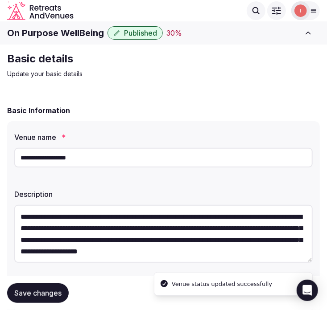
click at [88, 159] on input "**********" at bounding box center [163, 158] width 298 height 20
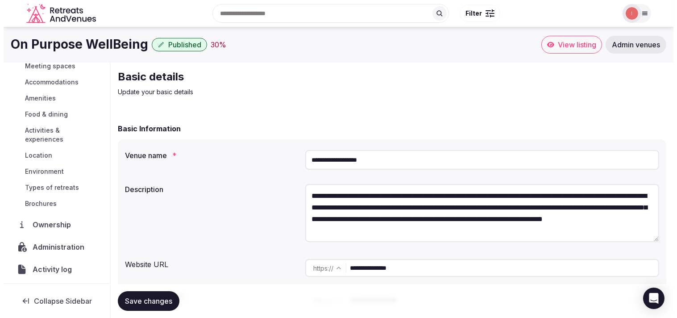
scroll to position [103, 0]
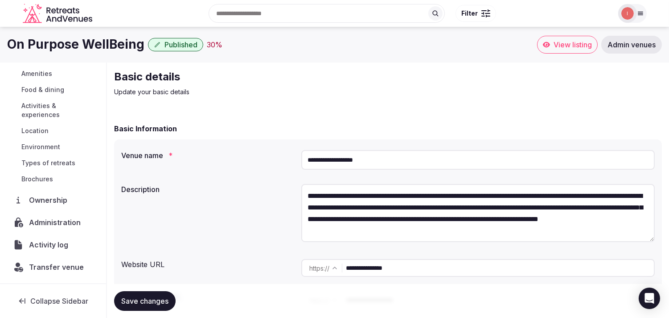
click at [64, 220] on span "Administration" at bounding box center [56, 222] width 55 height 11
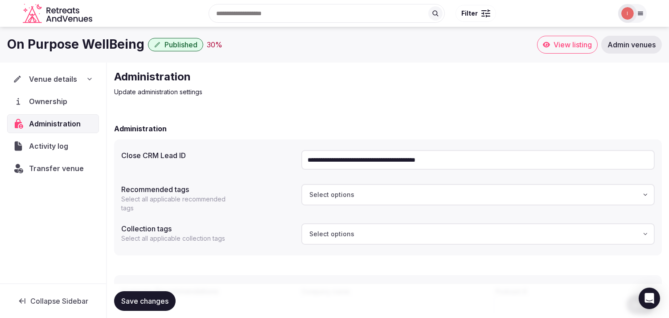
click at [326, 161] on input "**********" at bounding box center [478, 160] width 354 height 20
click at [59, 99] on span "Ownership" at bounding box center [50, 101] width 42 height 11
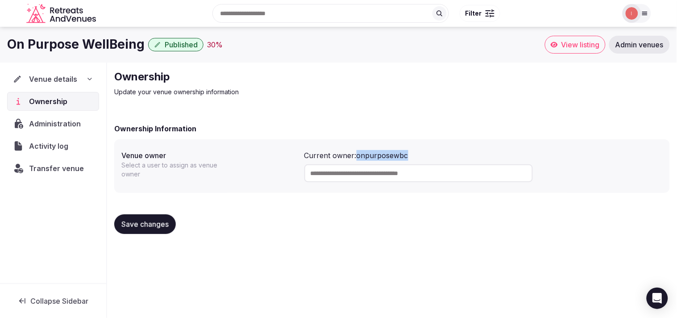
drag, startPoint x: 417, startPoint y: 156, endPoint x: 357, endPoint y: 152, distance: 59.9
click at [326, 152] on div "Current owner: onpurposewbc" at bounding box center [483, 155] width 358 height 11
click at [66, 149] on span "Activity log" at bounding box center [50, 145] width 43 height 11
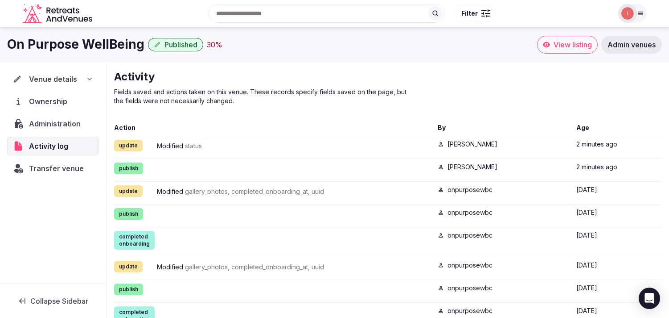
click at [67, 159] on div "Transfer venue" at bounding box center [53, 168] width 92 height 19
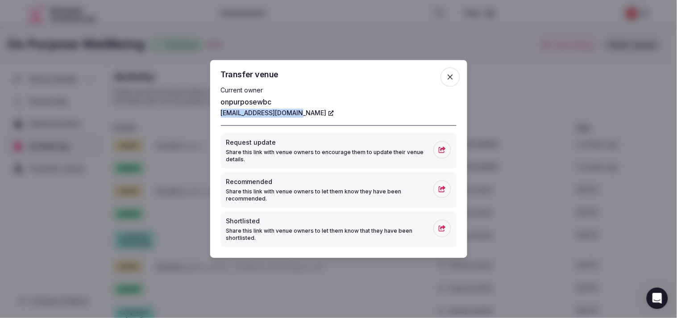
drag, startPoint x: 217, startPoint y: 113, endPoint x: 309, endPoint y: 122, distance: 92.3
click at [309, 122] on div "Transfer venue Current owner onpurposewbc onpurposewbc@gmail.com Request update…" at bounding box center [338, 159] width 257 height 198
copy link "onpurposewbc@gmail.com"
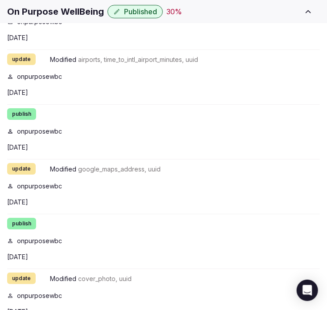
scroll to position [1029, 0]
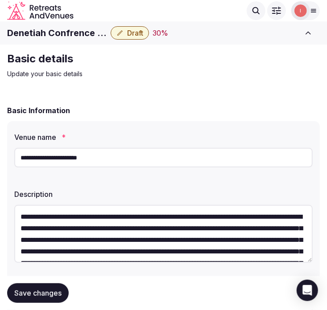
click at [53, 31] on h1 "Denetiah Confrence Centre" at bounding box center [57, 33] width 100 height 12
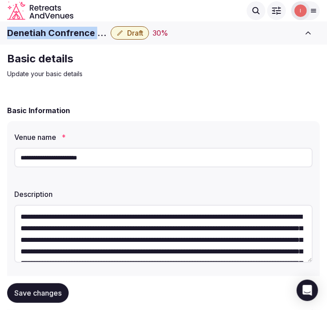
click at [53, 31] on h1 "Denetiah Confrence Centre" at bounding box center [57, 33] width 100 height 12
copy div "Denetiah Confrence Centre"
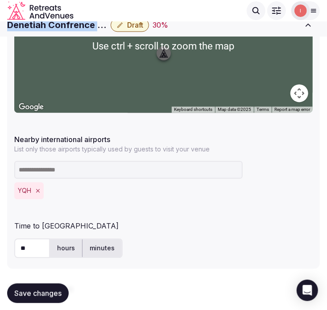
scroll to position [347, 0]
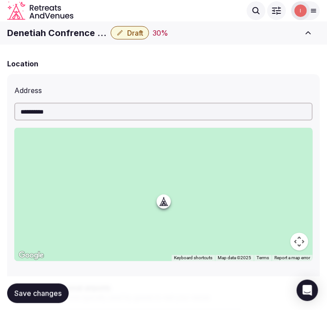
drag, startPoint x: 81, startPoint y: 111, endPoint x: 12, endPoint y: 114, distance: 69.6
click at [12, 114] on div "**********" at bounding box center [163, 245] width 313 height 343
paste input "**********"
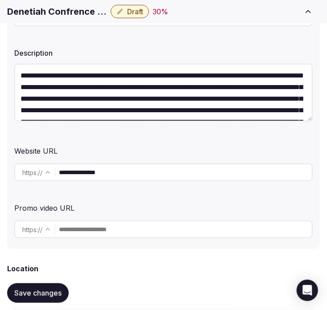
scroll to position [198, 0]
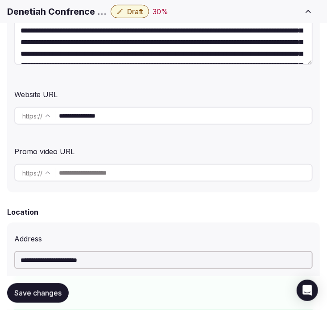
click at [118, 108] on input "**********" at bounding box center [185, 116] width 253 height 18
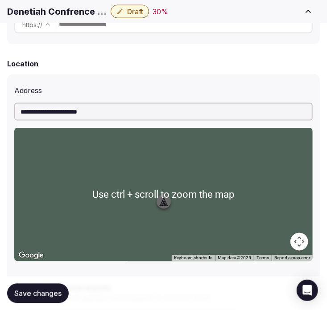
drag, startPoint x: 114, startPoint y: 108, endPoint x: -8, endPoint y: 102, distance: 121.9
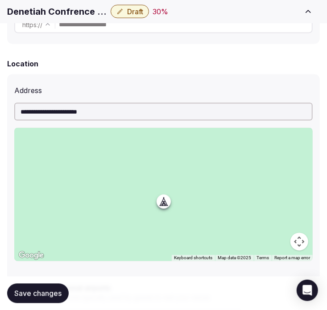
paste input "*********"
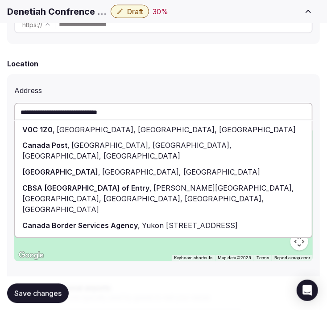
click at [100, 168] on span "BC, Canada" at bounding box center [180, 172] width 160 height 9
type input "**********"
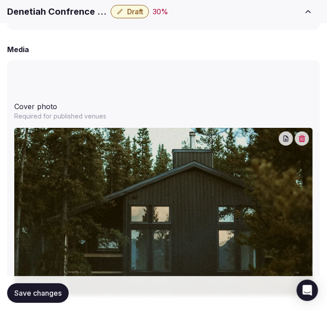
scroll to position [892, 0]
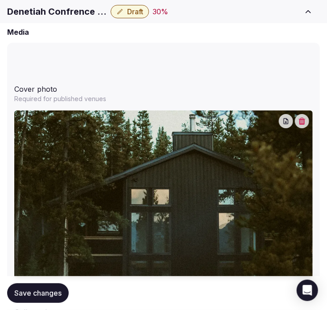
click at [58, 285] on button "Save changes" at bounding box center [38, 294] width 62 height 20
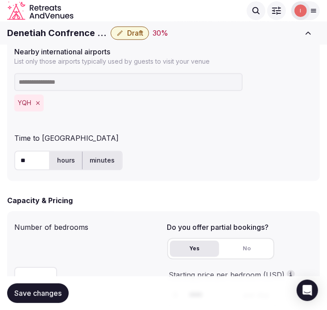
scroll to position [459, 0]
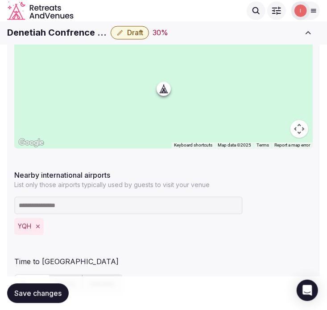
click at [33, 297] on span "Save changes" at bounding box center [37, 293] width 47 height 9
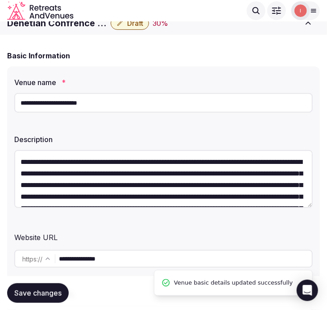
scroll to position [0, 0]
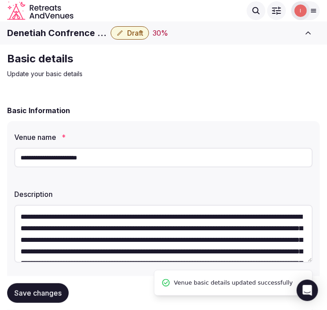
click at [134, 34] on span "Draft" at bounding box center [135, 33] width 16 height 9
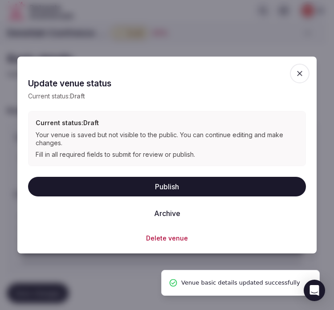
click at [168, 196] on button "Publish" at bounding box center [167, 187] width 278 height 20
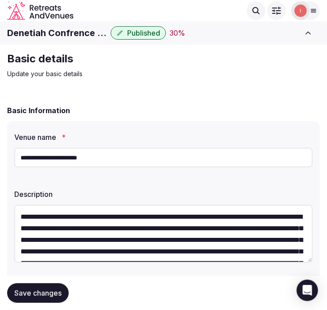
click at [90, 154] on input "**********" at bounding box center [163, 158] width 298 height 20
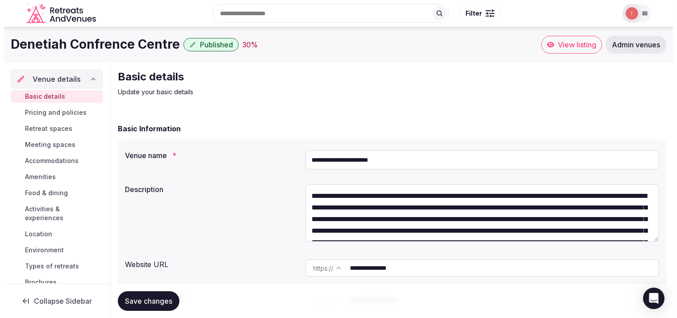
scroll to position [103, 0]
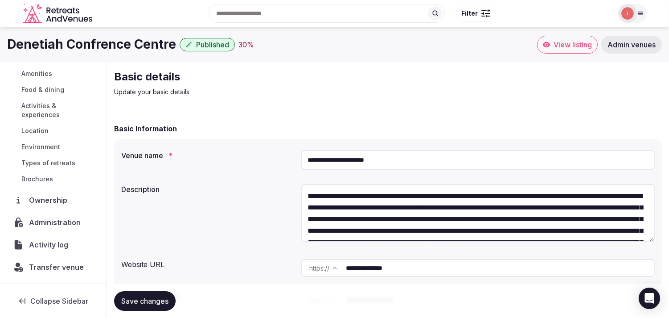
click at [62, 220] on span "Administration" at bounding box center [56, 222] width 55 height 11
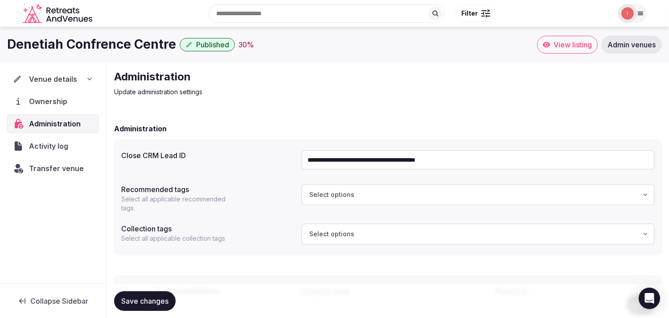
click at [326, 163] on input "**********" at bounding box center [478, 160] width 354 height 20
click at [61, 146] on span "Activity log" at bounding box center [50, 145] width 43 height 11
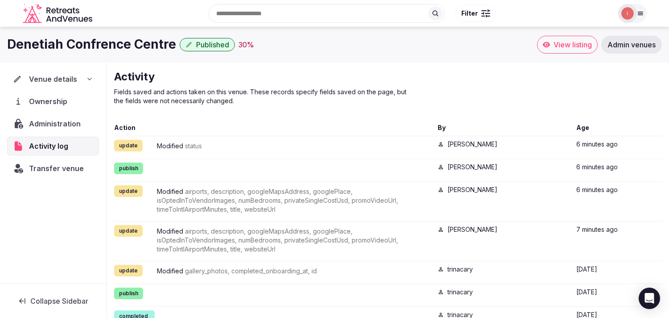
click at [54, 163] on span "Transfer venue" at bounding box center [56, 168] width 55 height 11
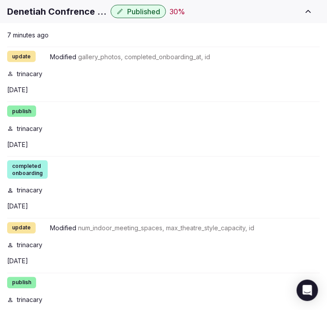
scroll to position [233, 0]
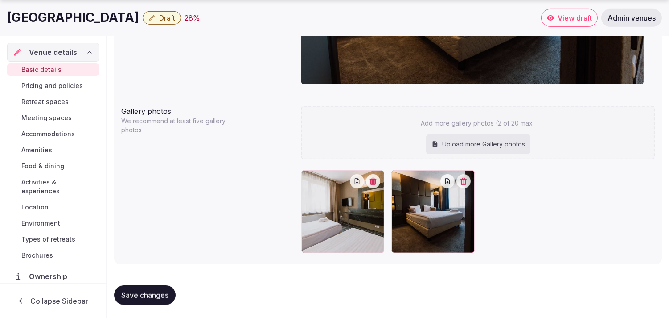
scroll to position [859, 0]
